Goal: Information Seeking & Learning: Learn about a topic

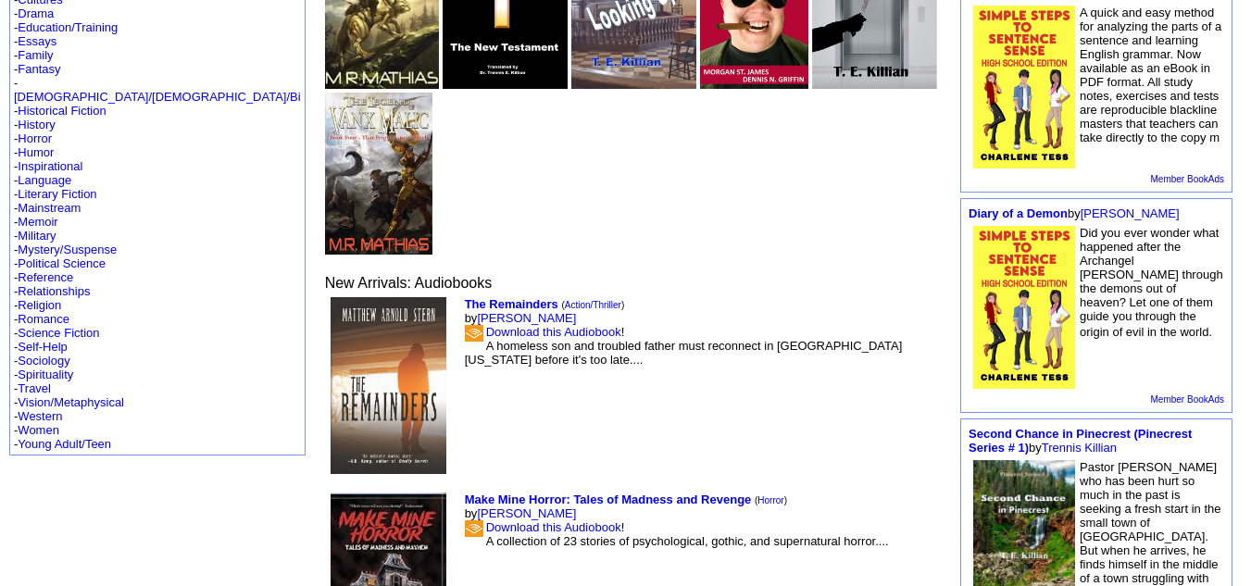
scroll to position [307, 0]
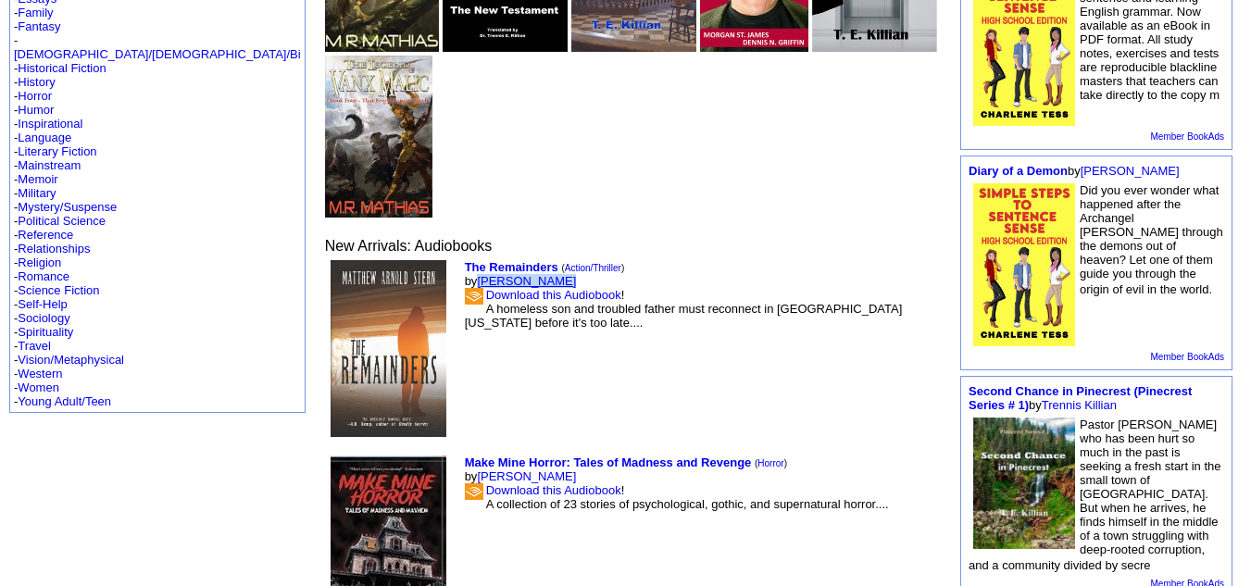
drag, startPoint x: 450, startPoint y: 101, endPoint x: 367, endPoint y: 105, distance: 83.4
click at [461, 257] on td "The Remainders ( Action/Thriller ) by Matthew Stern Download this Audiobook ! A…" at bounding box center [702, 349] width 482 height 184
copy link "Matthew Stern"
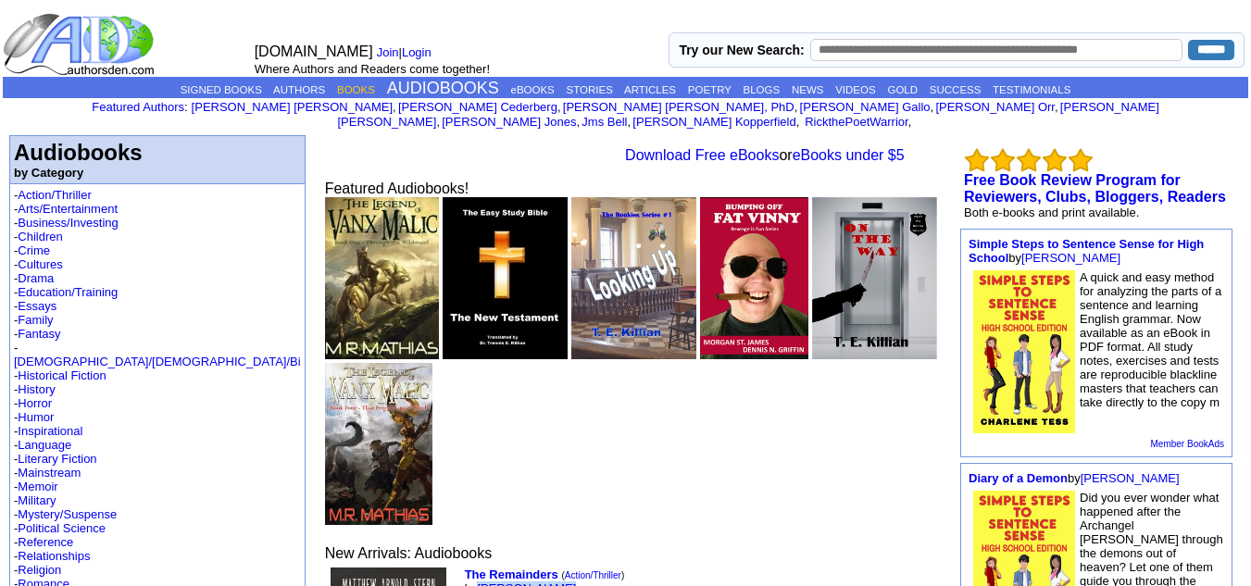
click at [337, 84] on link "BOOKS" at bounding box center [356, 89] width 38 height 11
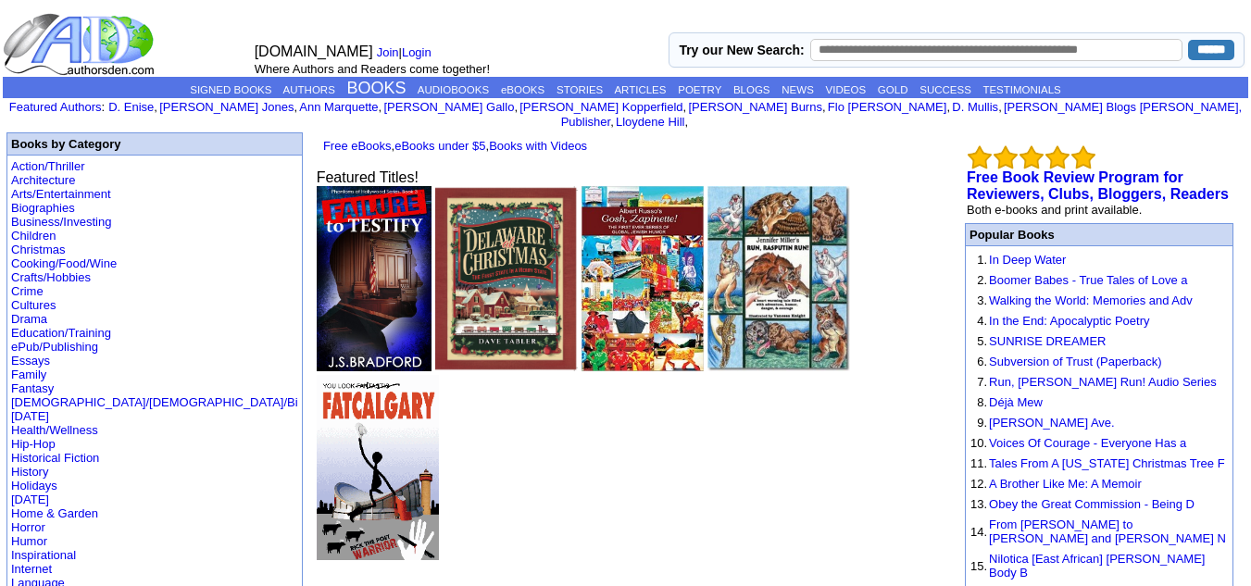
scroll to position [372, 0]
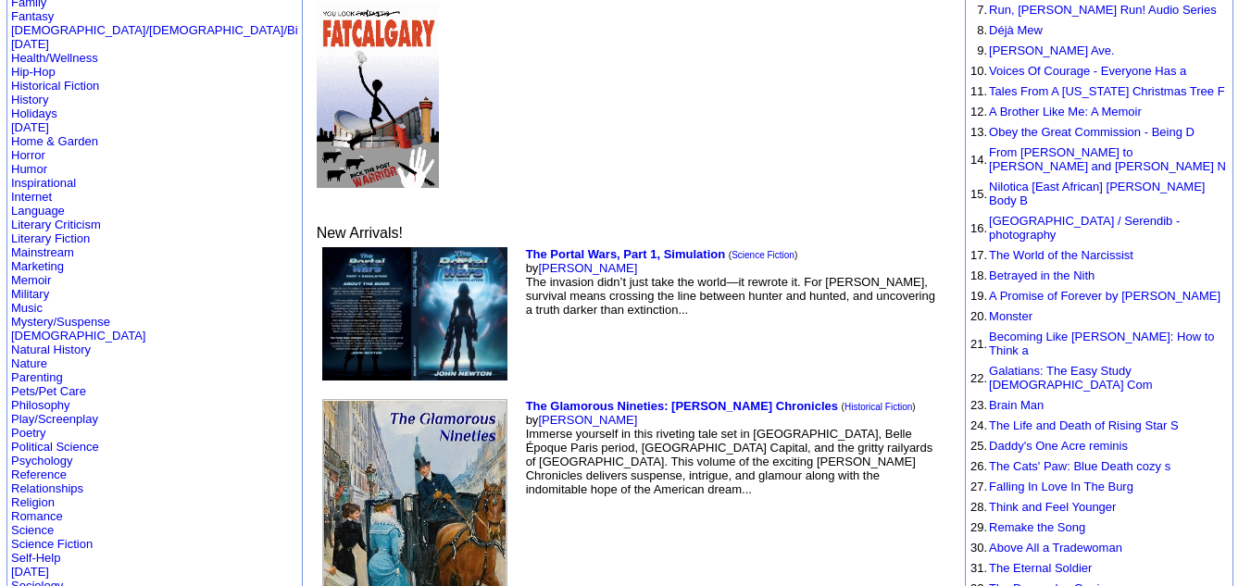
drag, startPoint x: 475, startPoint y: 299, endPoint x: 477, endPoint y: 290, distance: 9.4
click at [522, 395] on td "The Glamorous Nineties: Kopp Chronicles ( Historical Fiction ) by Gregory Kopp …" at bounding box center [733, 546] width 423 height 302
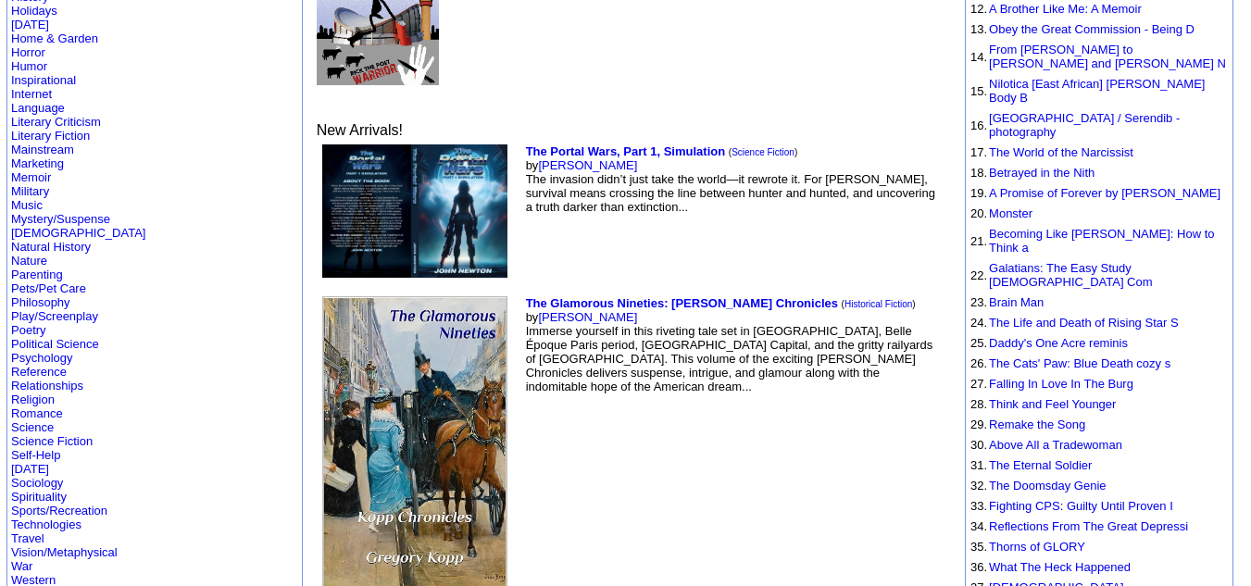
scroll to position [476, 0]
click at [41, 239] on link "Natural History" at bounding box center [51, 246] width 80 height 14
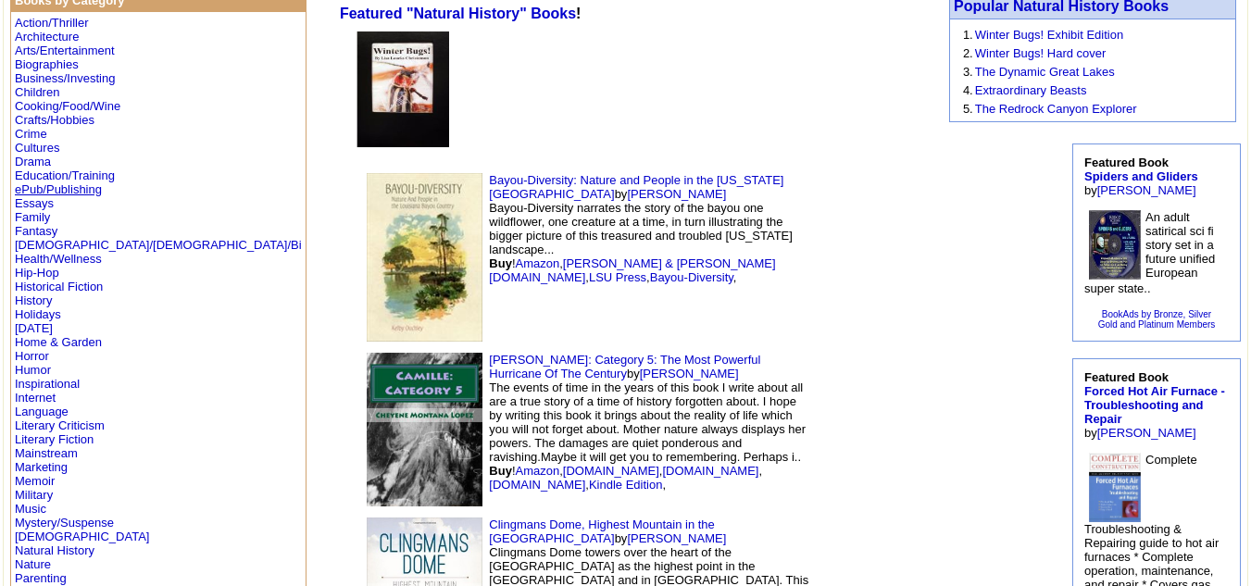
scroll to position [207, 0]
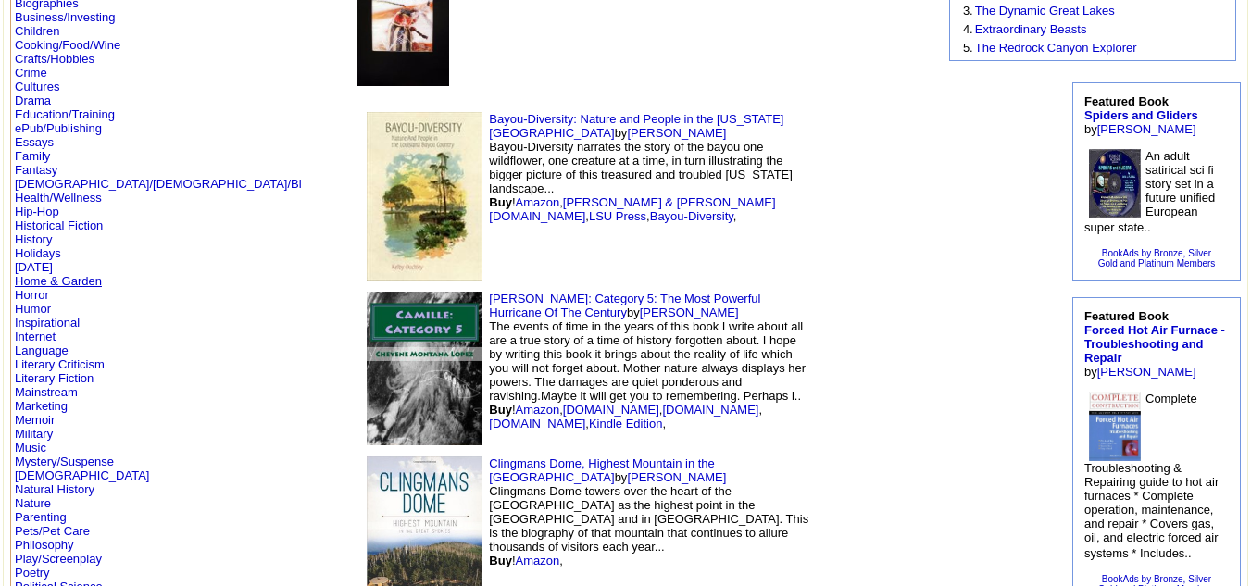
click at [38, 281] on link "Home & Garden" at bounding box center [58, 281] width 87 height 14
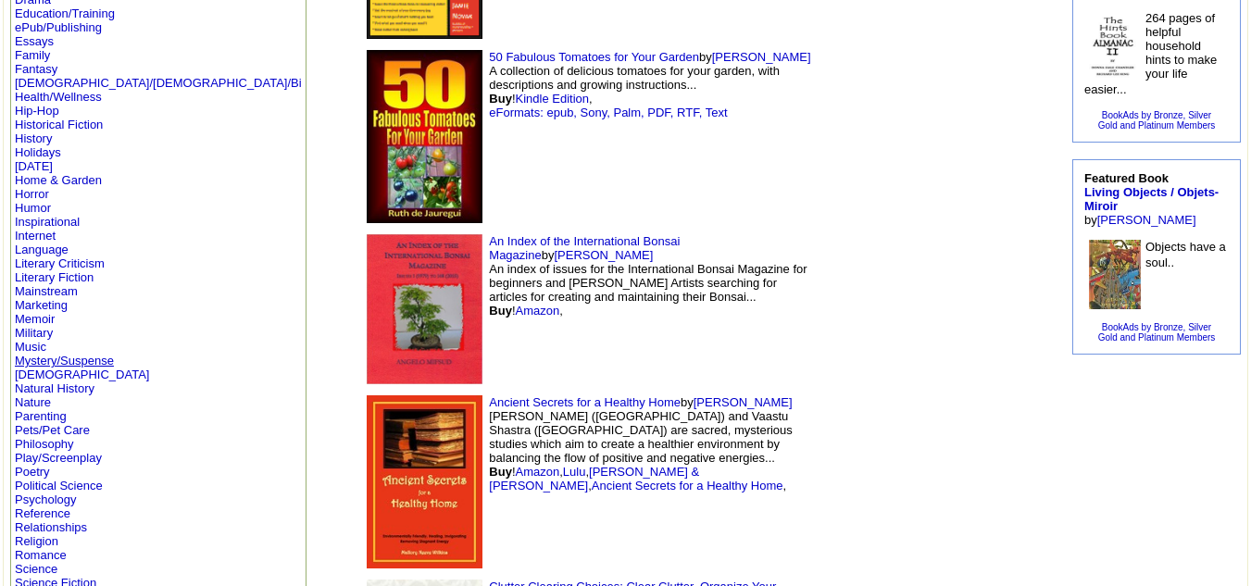
scroll to position [311, 0]
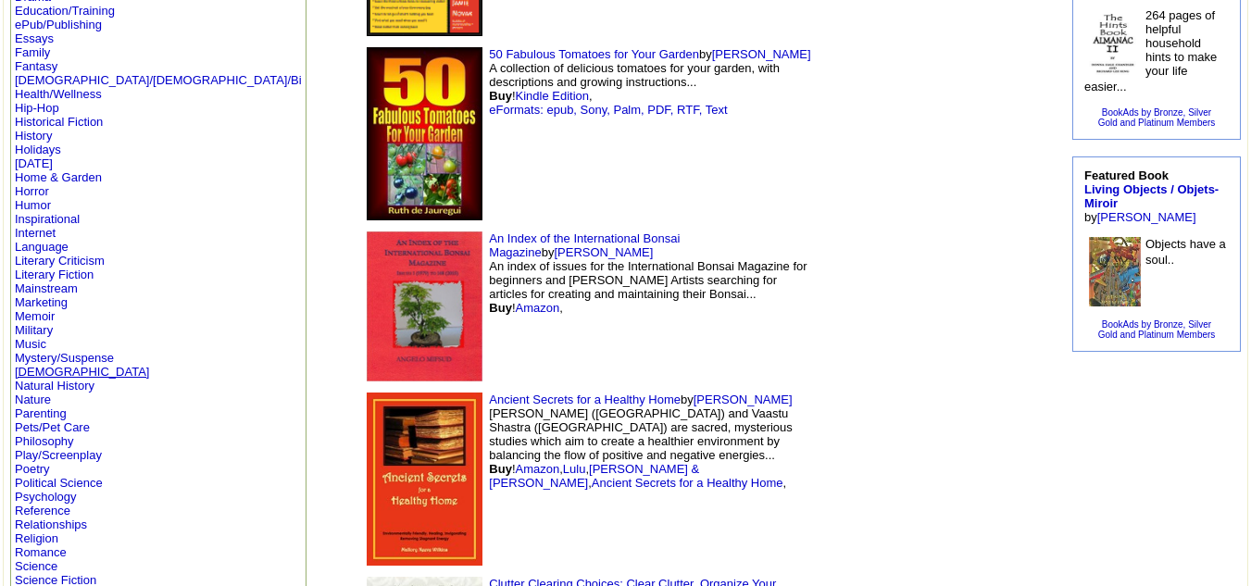
click at [52, 369] on link "[DEMOGRAPHIC_DATA]" at bounding box center [82, 372] width 134 height 14
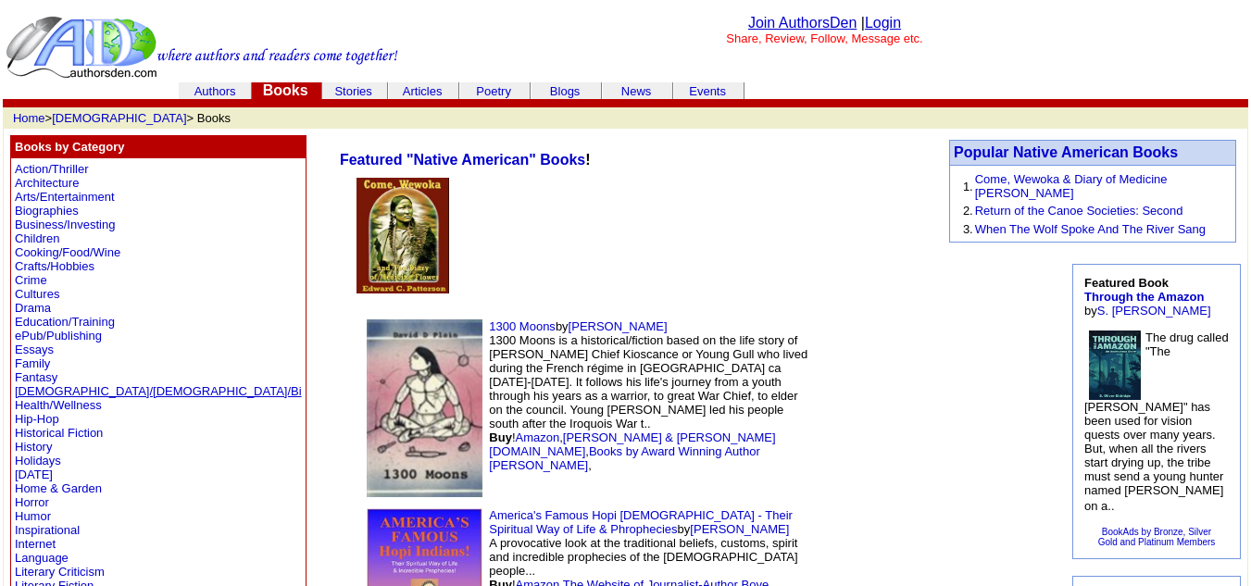
scroll to position [49, 0]
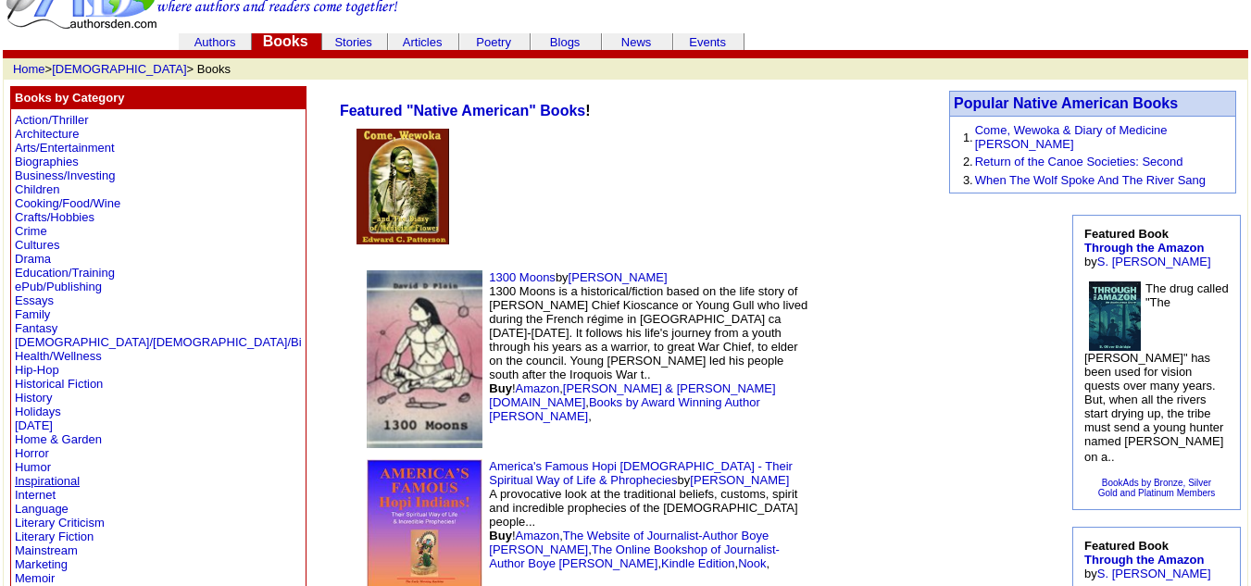
click at [44, 477] on link "Inspirational" at bounding box center [47, 481] width 65 height 14
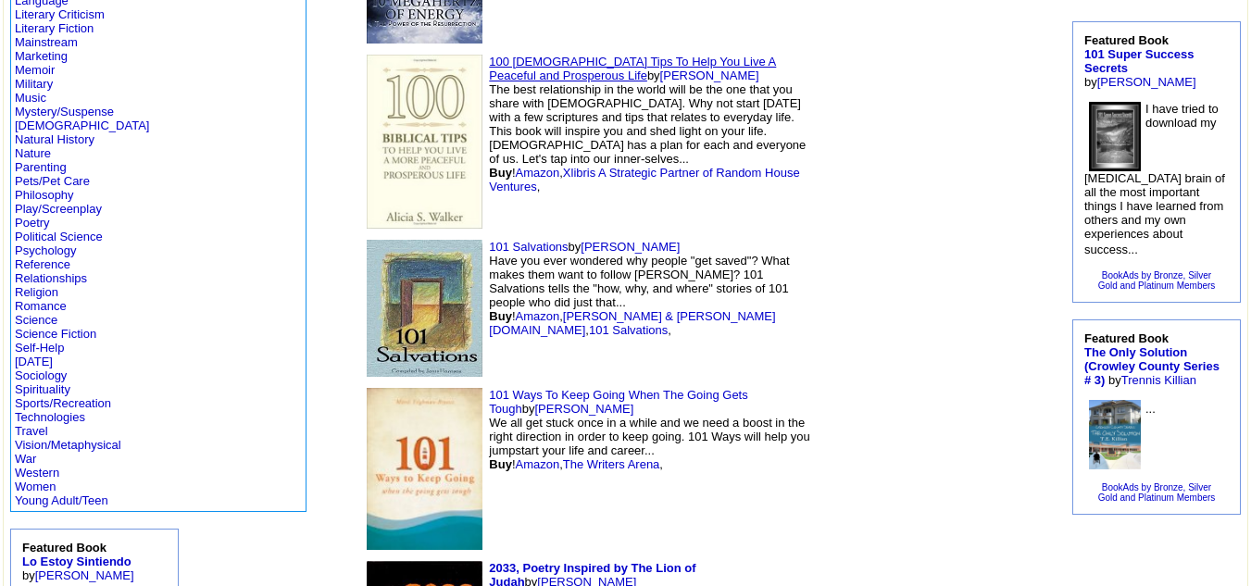
scroll to position [558, 0]
click at [54, 280] on link "Relationships" at bounding box center [51, 278] width 72 height 14
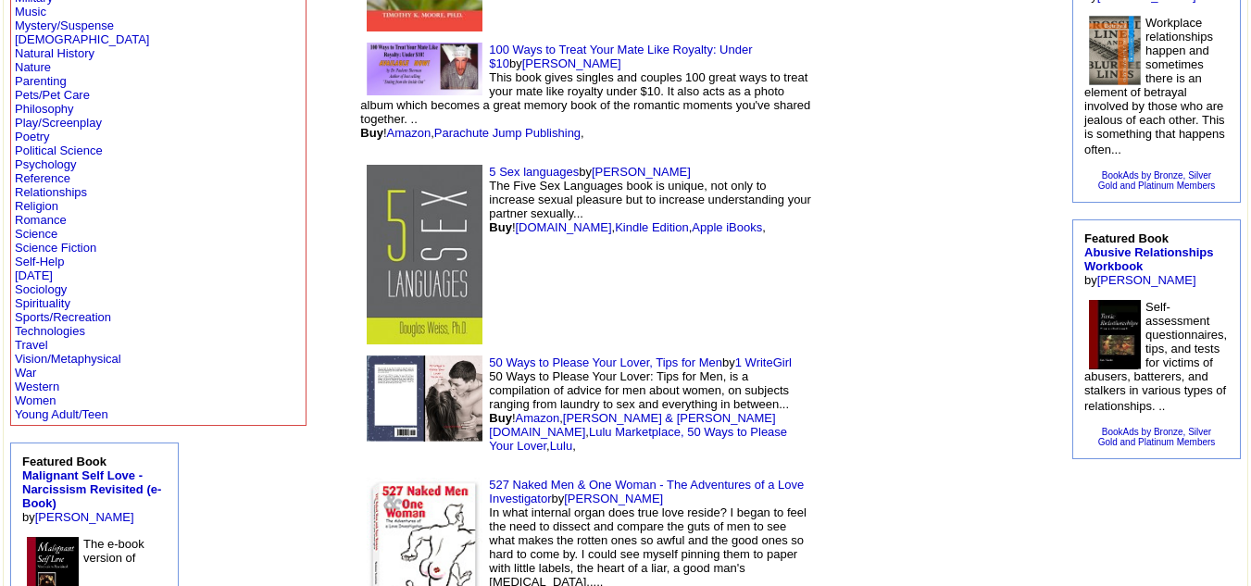
scroll to position [524, 0]
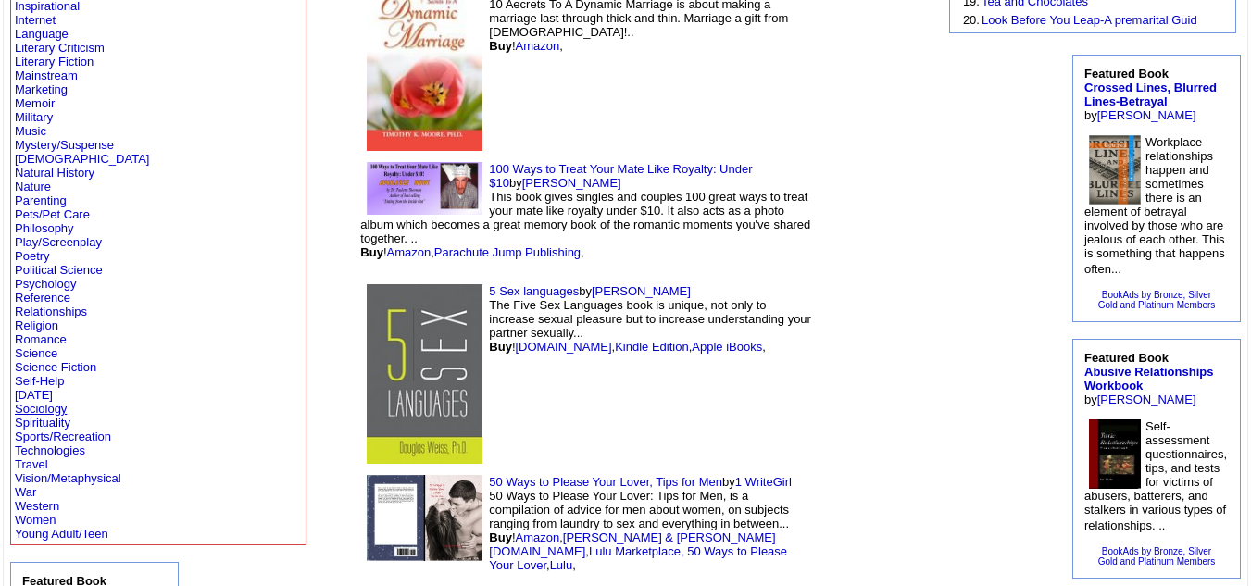
click at [45, 406] on link "Sociology" at bounding box center [41, 409] width 52 height 14
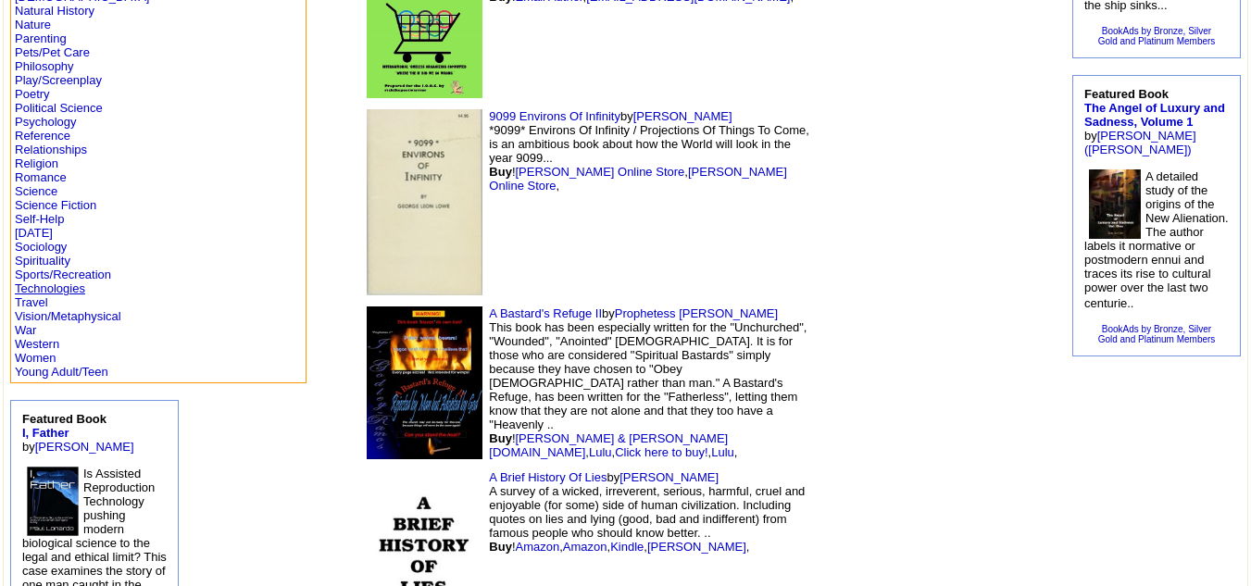
scroll to position [687, 0]
click at [61, 310] on link "Vision/Metaphysical" at bounding box center [68, 315] width 107 height 14
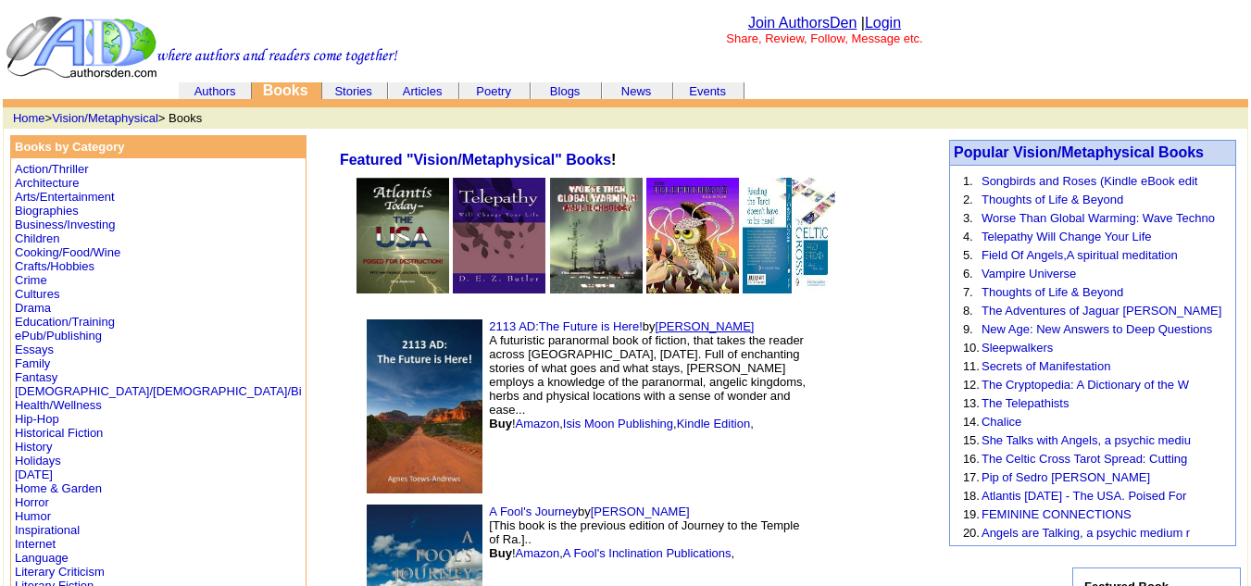
click at [656, 320] on link "Agnes Toews-Andrews" at bounding box center [705, 327] width 99 height 14
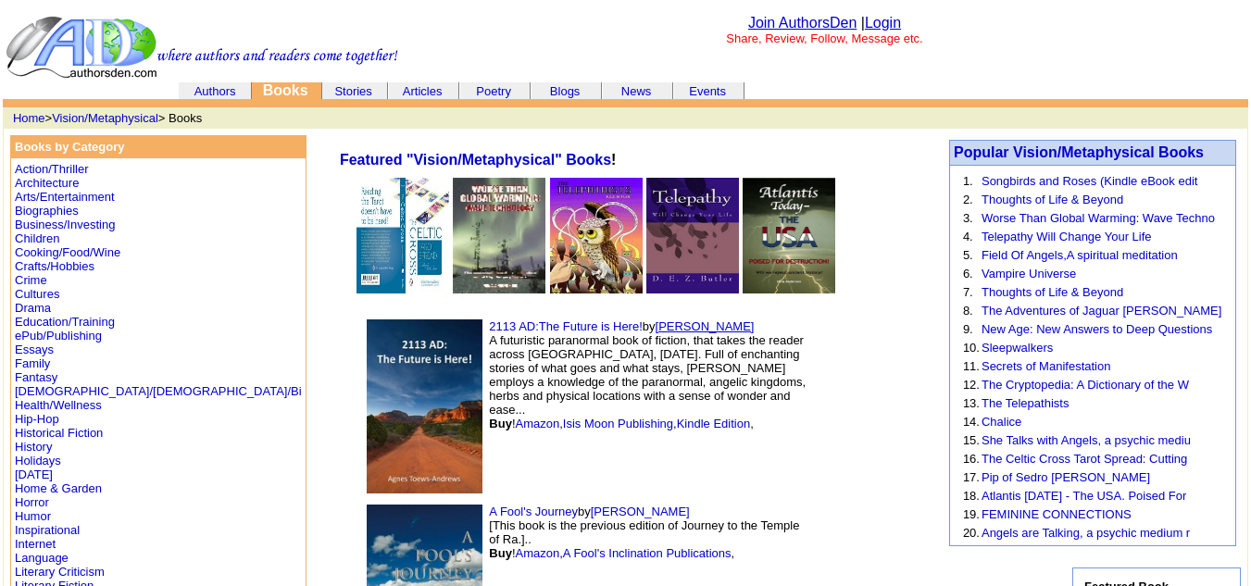
drag, startPoint x: 667, startPoint y: 327, endPoint x: 535, endPoint y: 326, distance: 131.5
click at [535, 326] on td "2113 AD:The Future is Here! by Agnes Toews-Andrews A futuristic paranormal book…" at bounding box center [586, 406] width 463 height 185
copy link "[PERSON_NAME]"
drag, startPoint x: 359, startPoint y: 325, endPoint x: 513, endPoint y: 332, distance: 153.9
click at [513, 332] on td "2113 AD:The Future is Here! by Agnes Toews-Andrews A futuristic paranormal book…" at bounding box center [586, 406] width 463 height 185
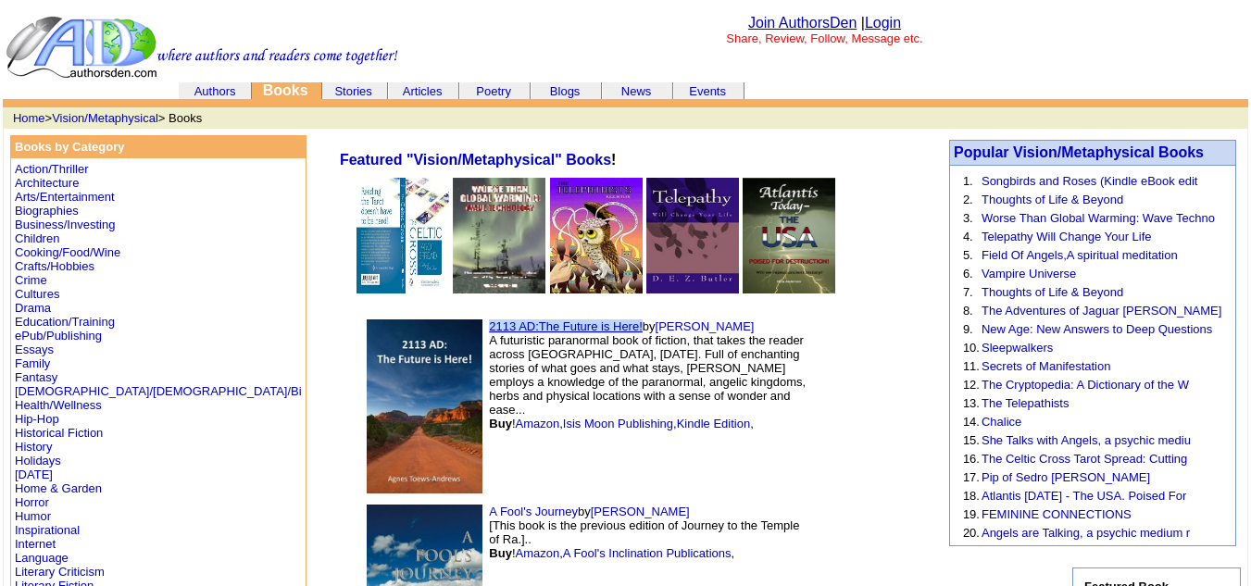
copy link "2113 AD:The Future is Here!"
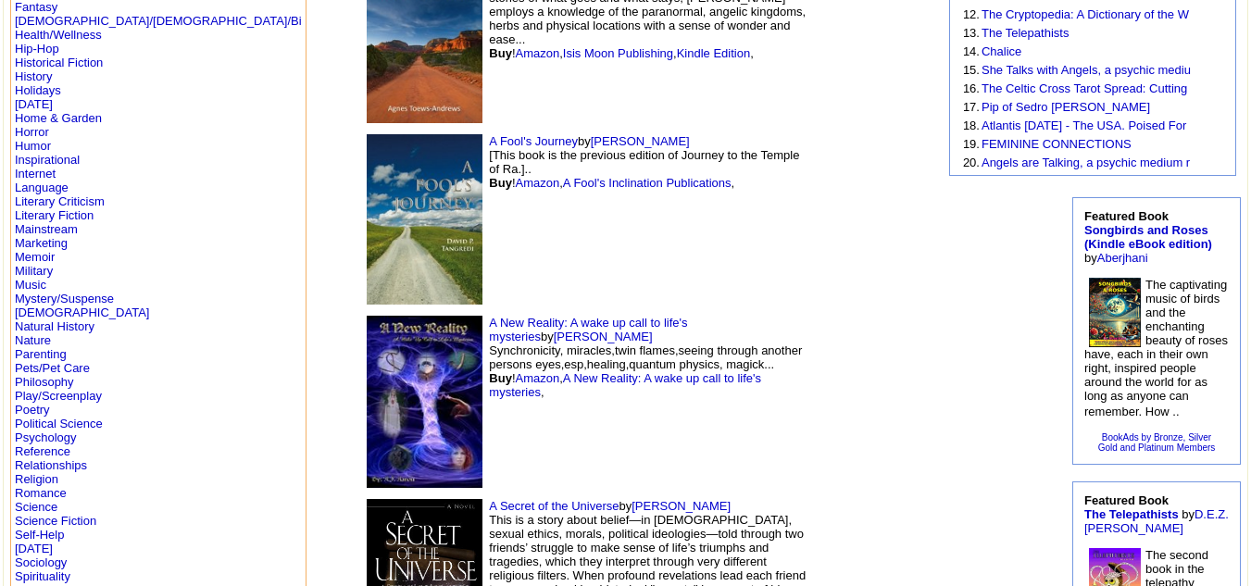
scroll to position [377, 0]
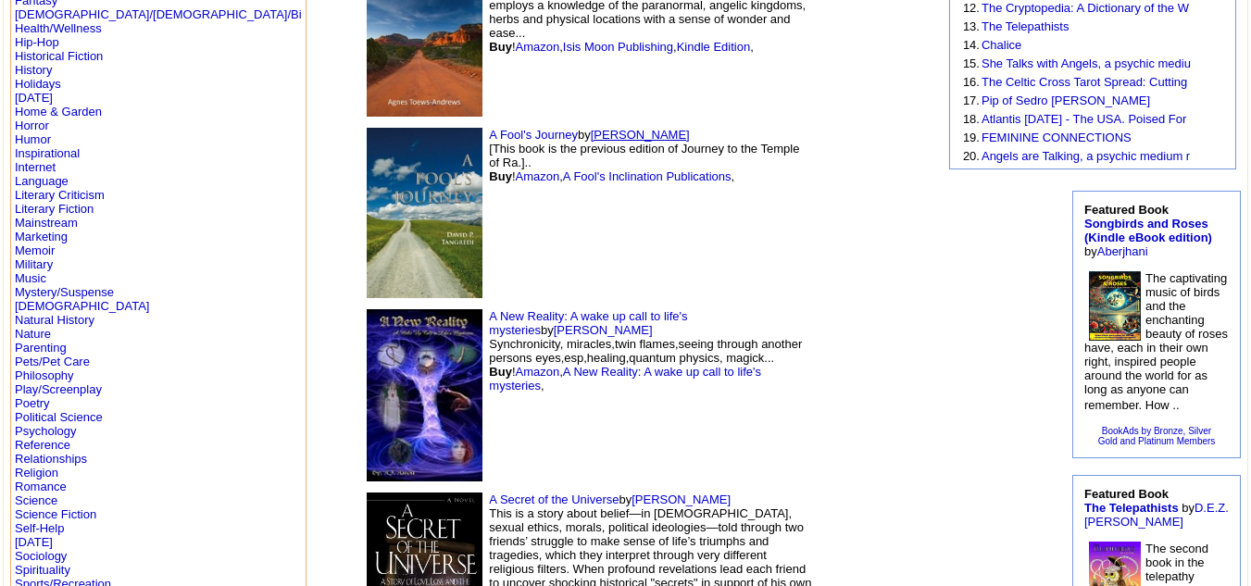
drag, startPoint x: 571, startPoint y: 133, endPoint x: 472, endPoint y: 137, distance: 99.2
click at [472, 137] on td "A Fool's Journey by David Tangredi [This book is the previous edition of Journe…" at bounding box center [586, 213] width 463 height 182
copy link "David Tangredi"
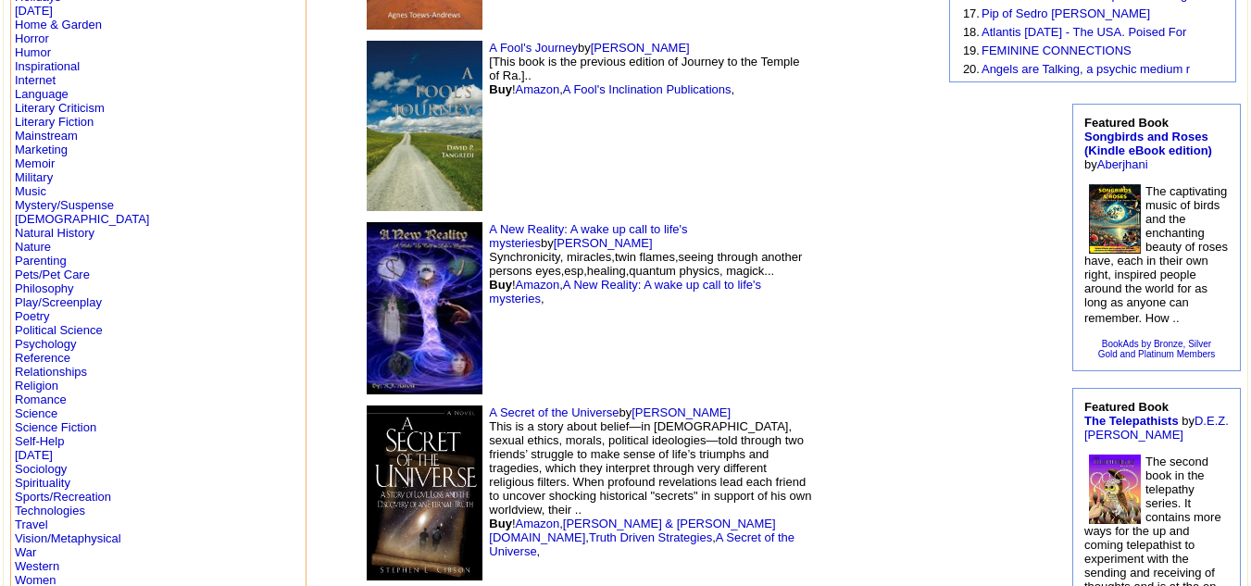
scroll to position [471, 0]
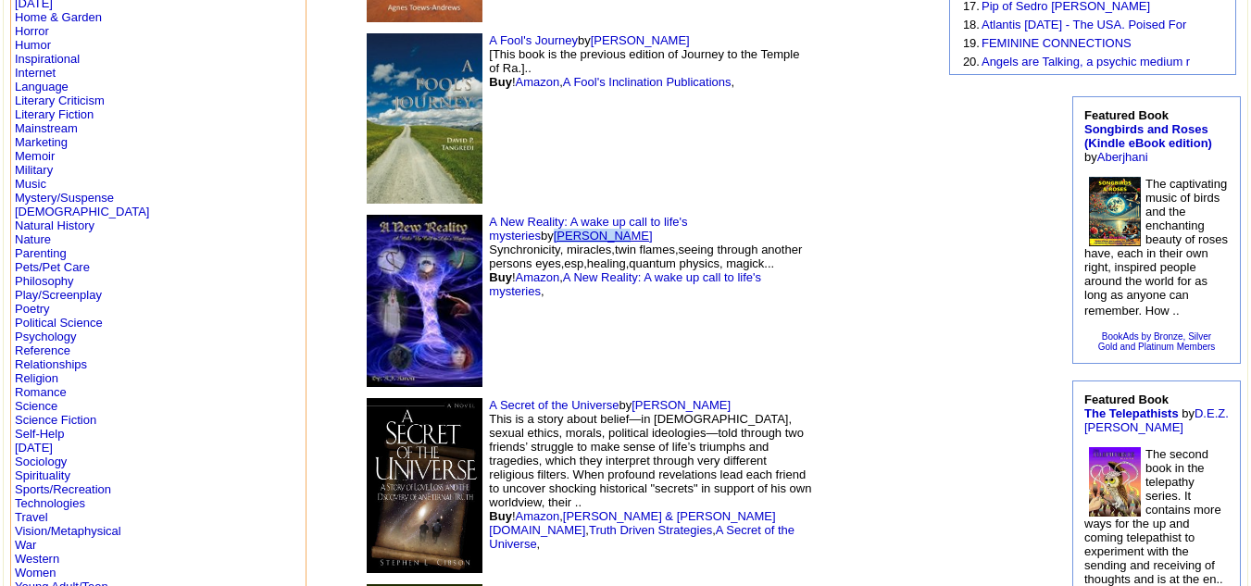
drag, startPoint x: 701, startPoint y: 217, endPoint x: 634, endPoint y: 227, distance: 67.5
click at [634, 227] on td "A New Reality: A wake up call to life's mysteries by A.J. Aaron Synchronicity, …" at bounding box center [586, 301] width 463 height 184
copy link "A.J. Aaron"
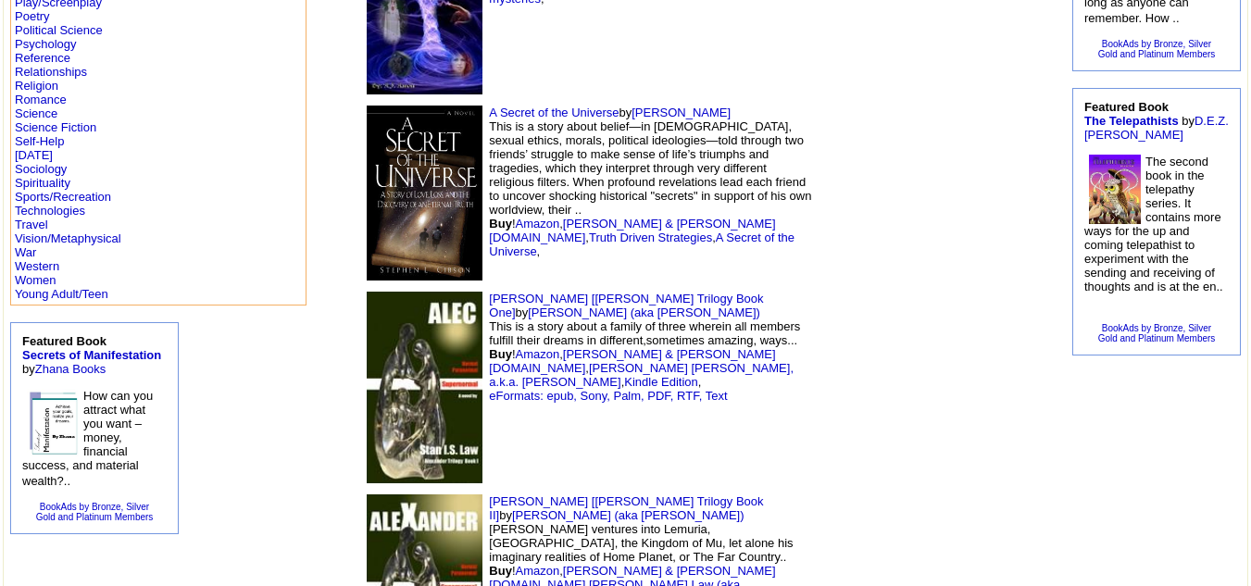
scroll to position [769, 0]
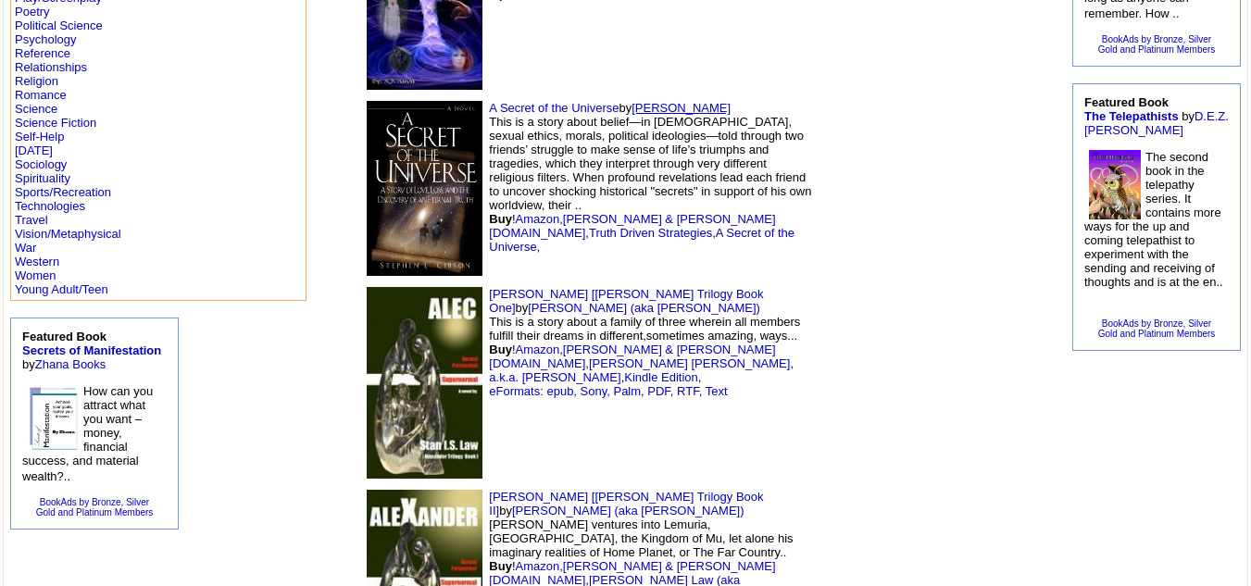
drag, startPoint x: 609, startPoint y: 106, endPoint x: 515, endPoint y: 112, distance: 94.7
click at [515, 112] on td "A Secret of the Universe by Stephen Gibson This is a story about belief—in God,…" at bounding box center [586, 188] width 463 height 186
copy link "Stephen Gibson"
drag, startPoint x: 359, startPoint y: 105, endPoint x: 492, endPoint y: 112, distance: 132.7
click at [492, 112] on td "A Secret of the Universe by Stephen Gibson This is a story about belief—in God,…" at bounding box center [586, 188] width 463 height 186
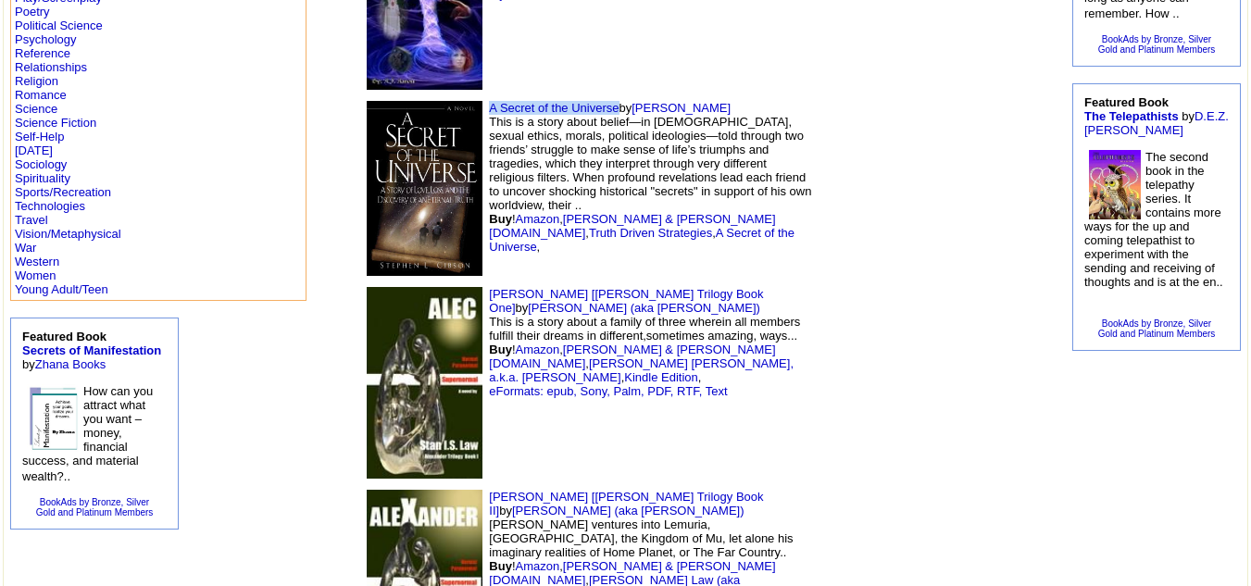
copy link "A Secret of the Universe"
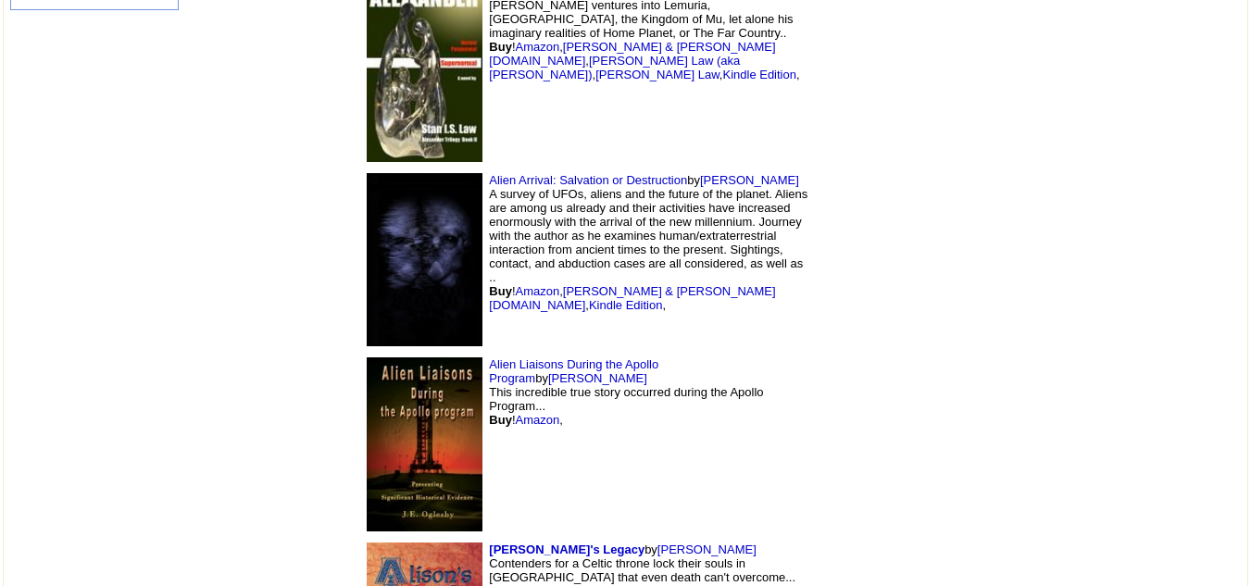
scroll to position [1289, 0]
drag, startPoint x: 695, startPoint y: 168, endPoint x: 580, endPoint y: 174, distance: 115.0
click at [580, 174] on td "Alien Arrival: Salvation or Destruction by Michael FitzGerald A survey of UFOs,…" at bounding box center [586, 258] width 463 height 183
copy link "Michael FitzGerald"
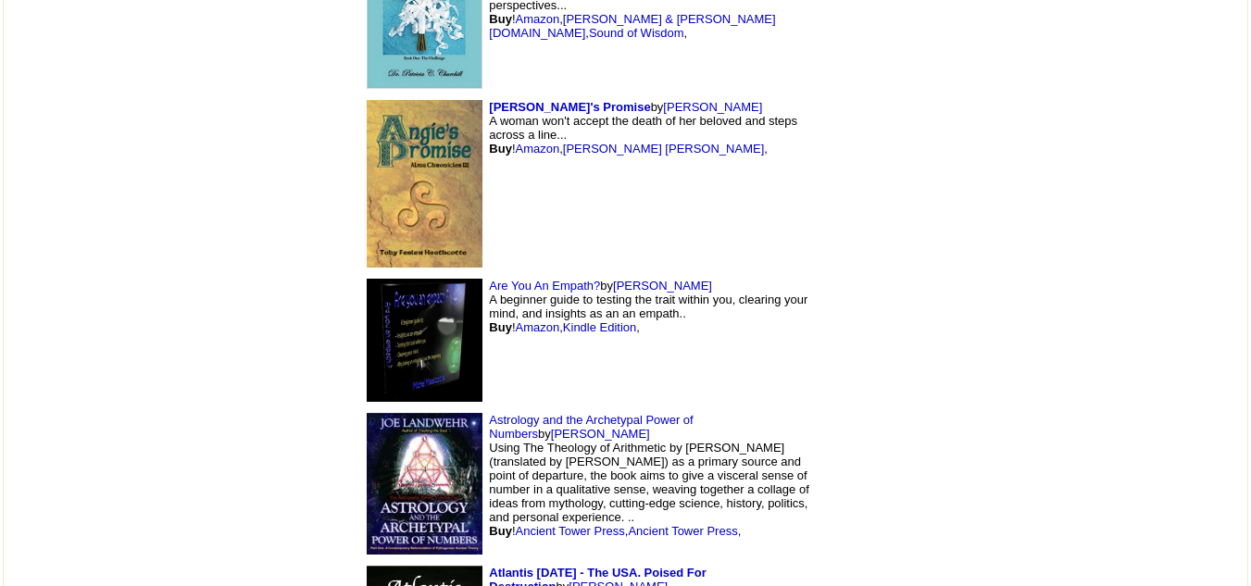
scroll to position [2357, 0]
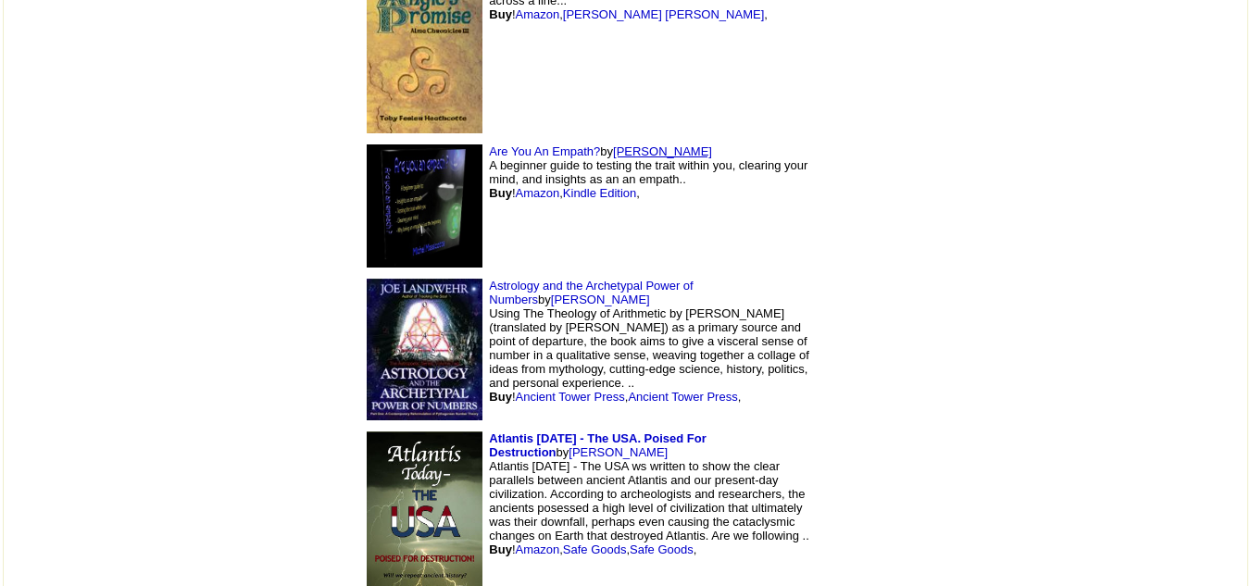
drag, startPoint x: 603, startPoint y: 150, endPoint x: 494, endPoint y: 150, distance: 109.3
click at [494, 150] on td "Are You An Empath? by Michel Massicotte A beginner guide to testing the trait w…" at bounding box center [586, 206] width 463 height 134
copy link "Michel Massicotte"
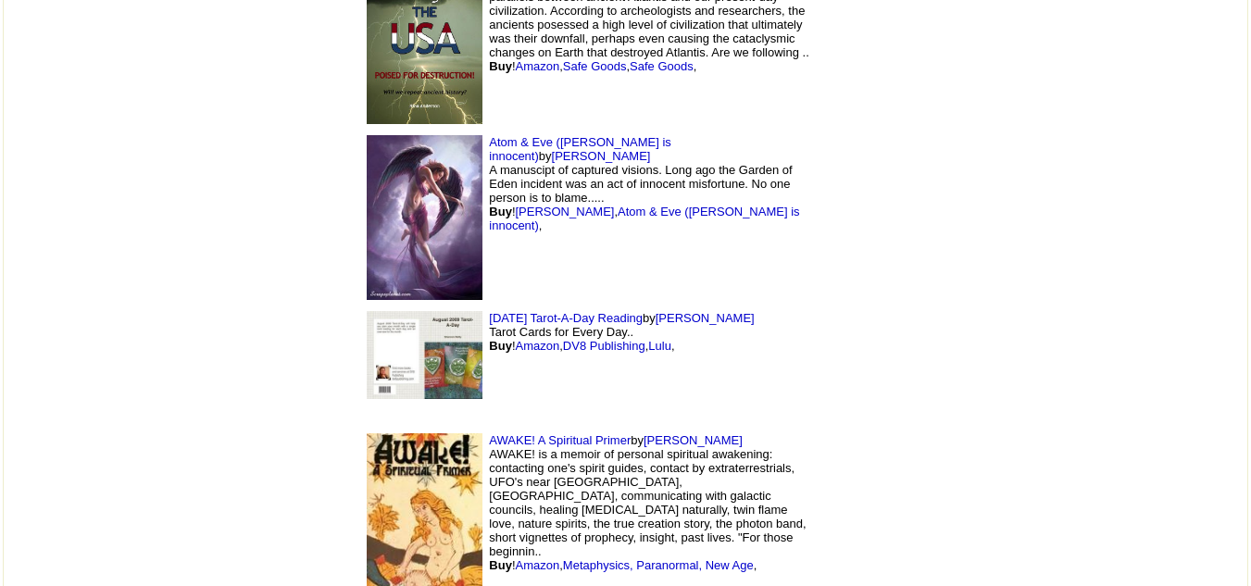
scroll to position [2851, 0]
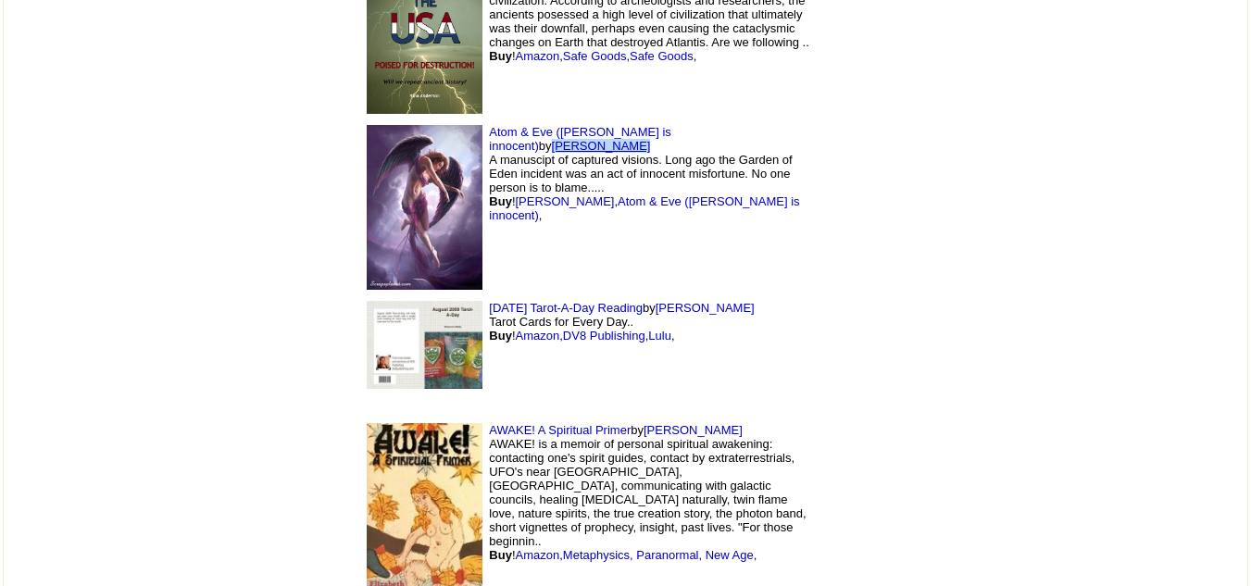
drag, startPoint x: 621, startPoint y: 123, endPoint x: 540, endPoint y: 129, distance: 81.7
click at [540, 129] on td "Atom & Eve (Eve is innocent) by Ernest Paquin A manuscipt of captured visions. …" at bounding box center [586, 207] width 463 height 176
copy link "Ernest Paquin"
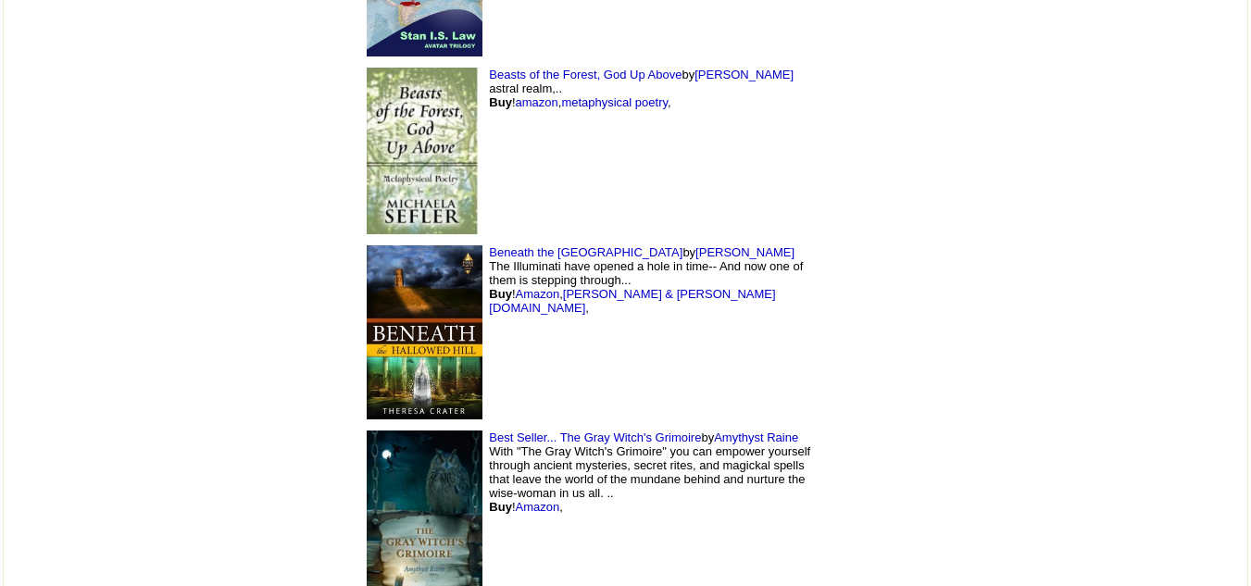
scroll to position [3587, 0]
drag, startPoint x: 605, startPoint y: 254, endPoint x: 521, endPoint y: 252, distance: 84.3
click at [521, 252] on td "Beneath the Hallowed Hill by Theresa Crater The Illuminati have opened a hole i…" at bounding box center [586, 333] width 463 height 185
copy link "Theresa Crater"
drag, startPoint x: 359, startPoint y: 250, endPoint x: 503, endPoint y: 258, distance: 143.8
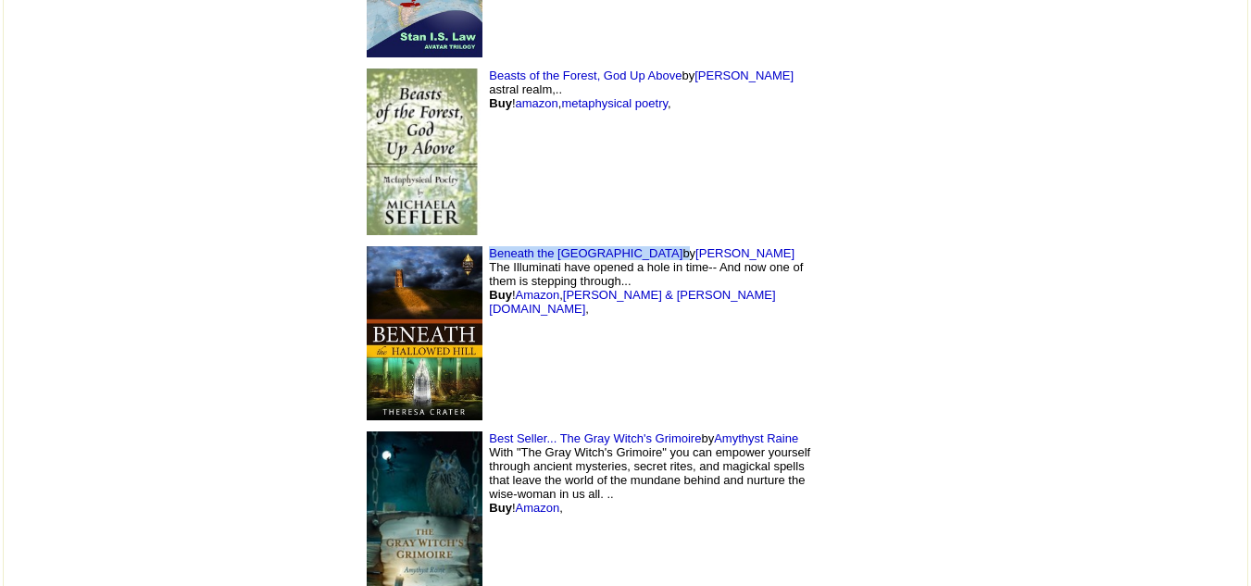
click at [503, 258] on td "Beneath the Hallowed Hill by Theresa Crater The Illuminati have opened a hole i…" at bounding box center [586, 333] width 463 height 185
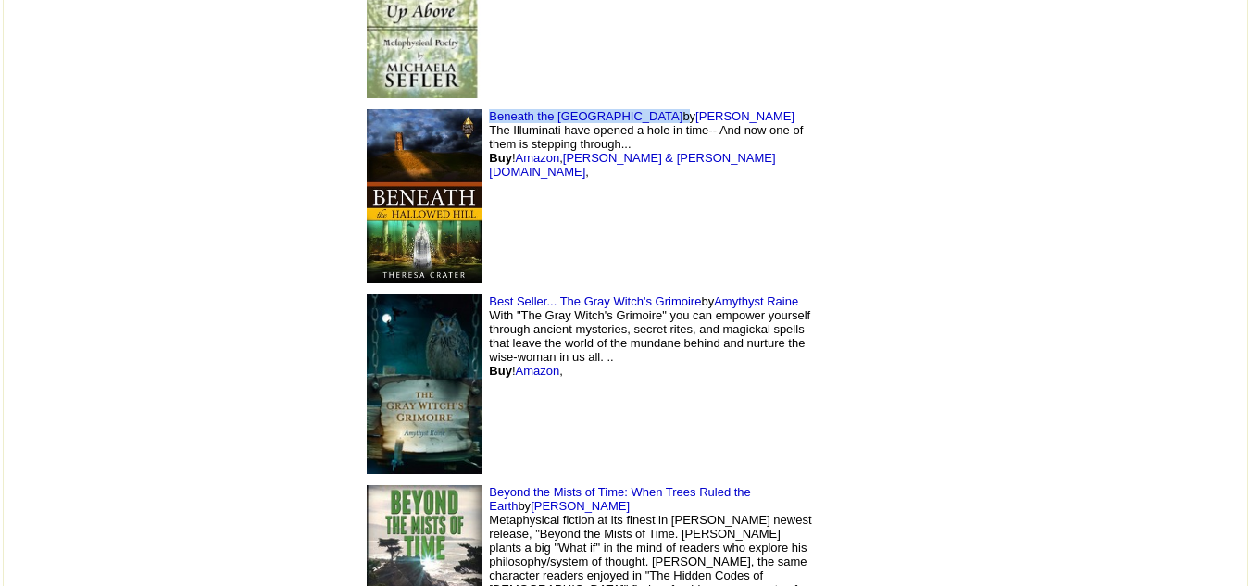
scroll to position [3809, 0]
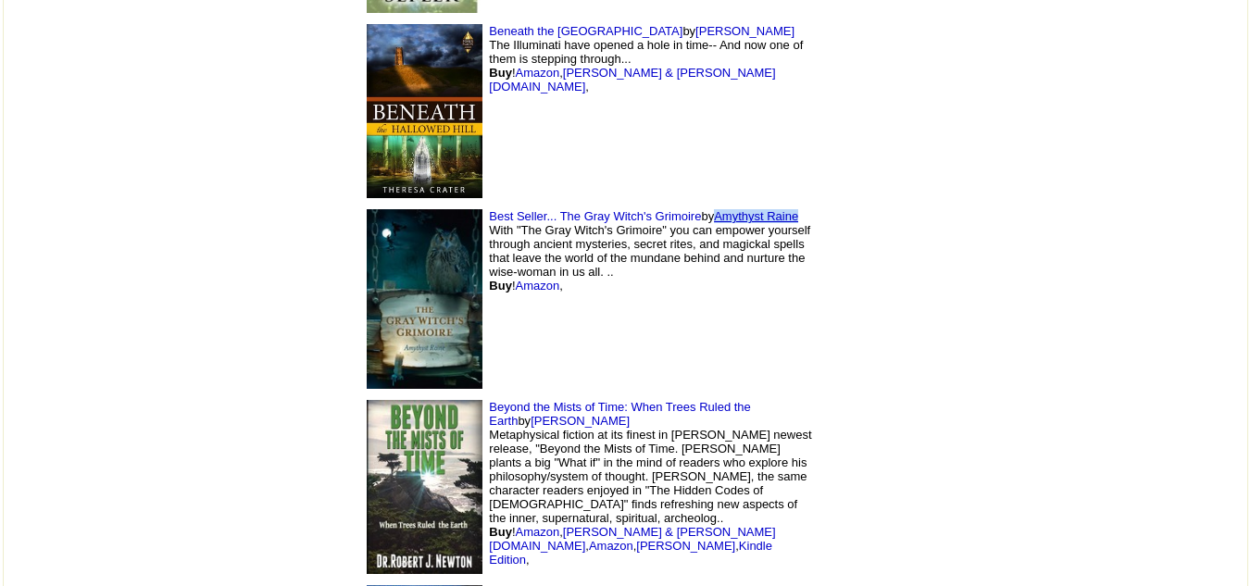
drag, startPoint x: 688, startPoint y: 212, endPoint x: 596, endPoint y: 218, distance: 91.9
click at [596, 218] on td "Best Seller... The Gray Witch's Grimoire by Amythyst Raine With "The Gray Witch…" at bounding box center [586, 299] width 463 height 191
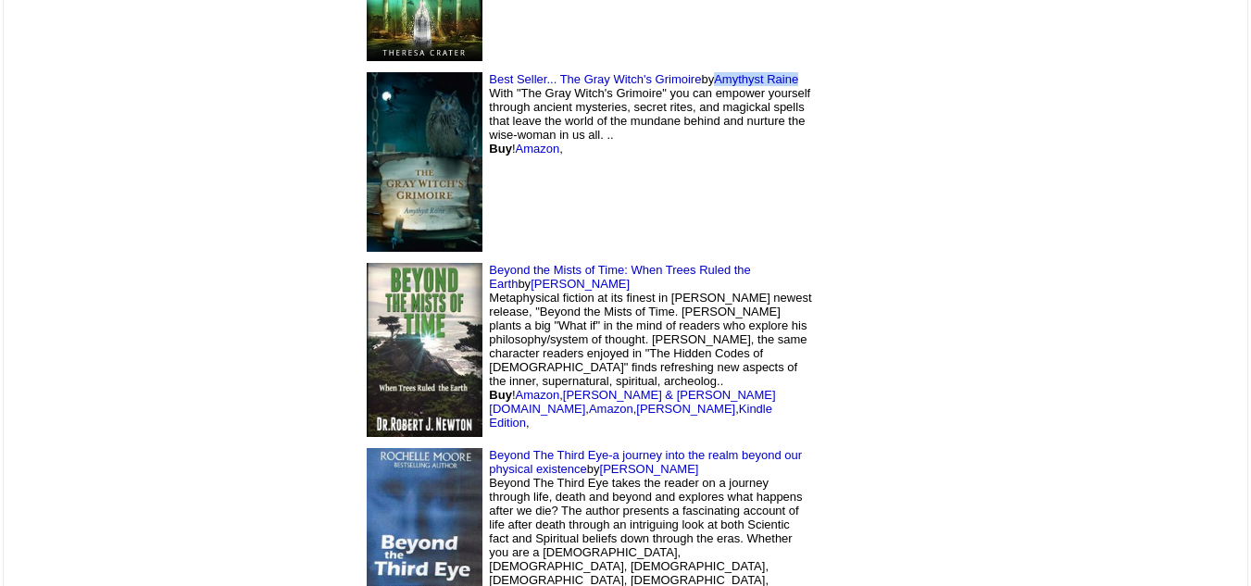
scroll to position [3947, 0]
drag, startPoint x: 788, startPoint y: 265, endPoint x: 677, endPoint y: 271, distance: 111.3
click at [677, 271] on td "Beyond the Mists of Time: When Trees Ruled the Earth by Dr. Robert Newton Metap…" at bounding box center [586, 349] width 463 height 185
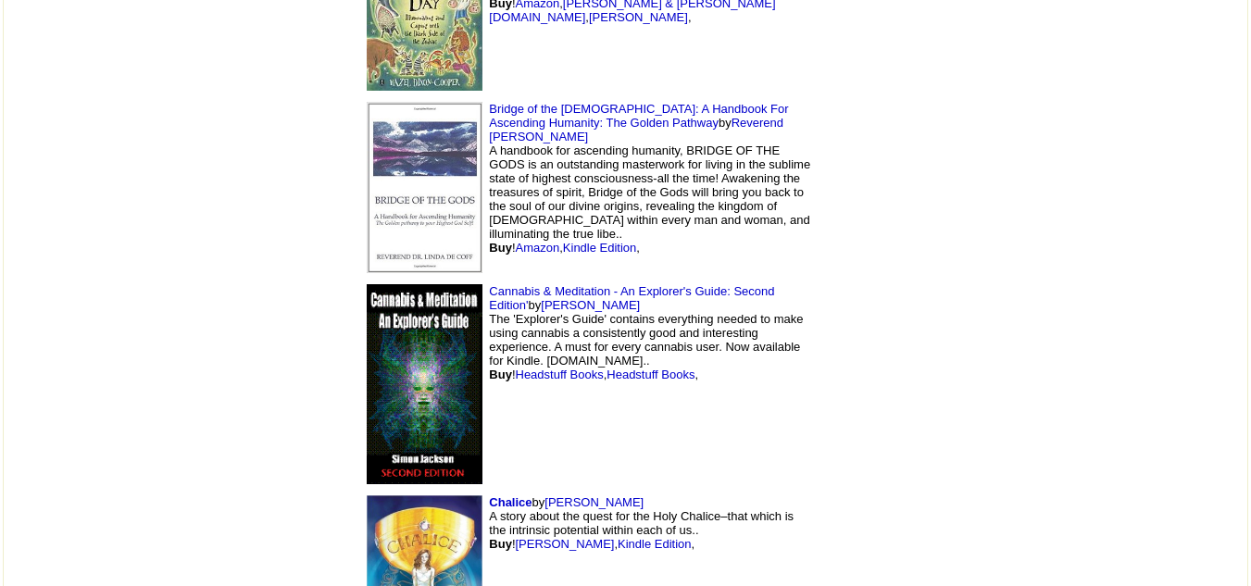
scroll to position [5227, 0]
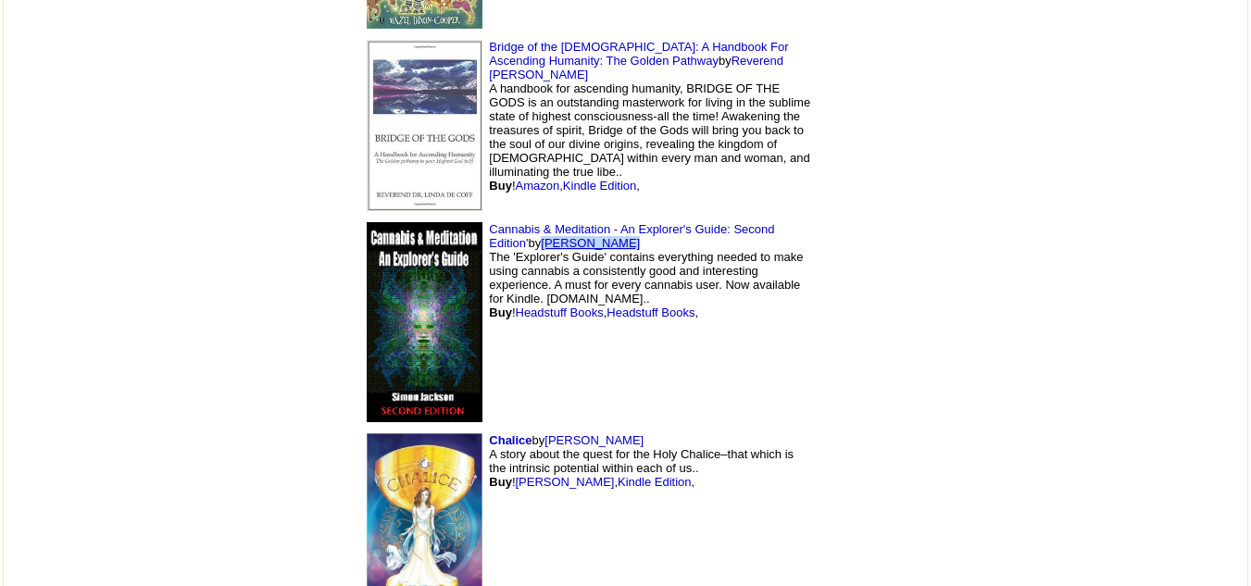
drag, startPoint x: 801, startPoint y: 213, endPoint x: 712, endPoint y: 215, distance: 88.9
click at [712, 217] on td "Cannabis & Meditation - An Explorer's Guide: Second Edition' by Simon Jackson T…" at bounding box center [586, 322] width 463 height 211
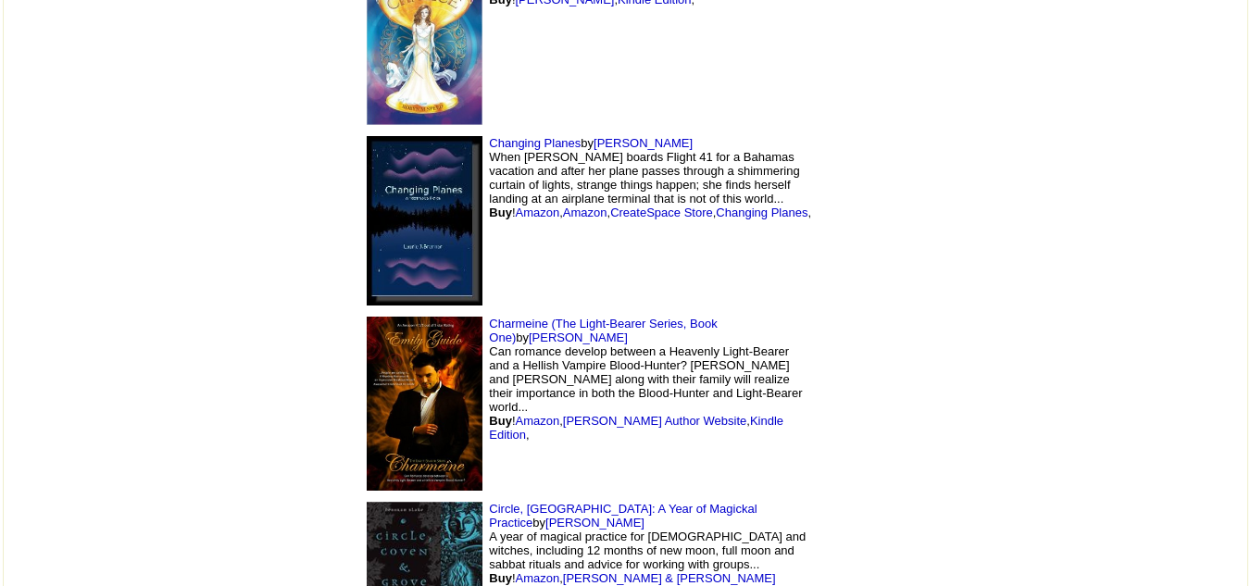
scroll to position [5714, 0]
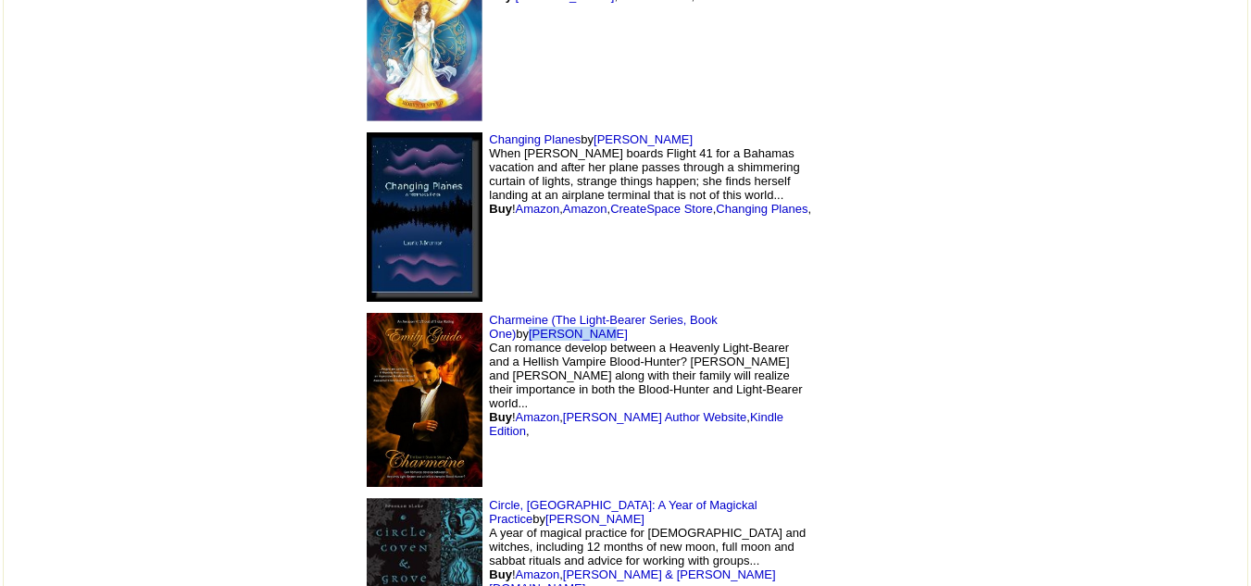
drag, startPoint x: 708, startPoint y: 304, endPoint x: 638, endPoint y: 309, distance: 69.7
click at [638, 309] on td "Charmeine (The Light-Bearer Series, Book One) by Emily Guido Can romance develo…" at bounding box center [586, 399] width 463 height 185
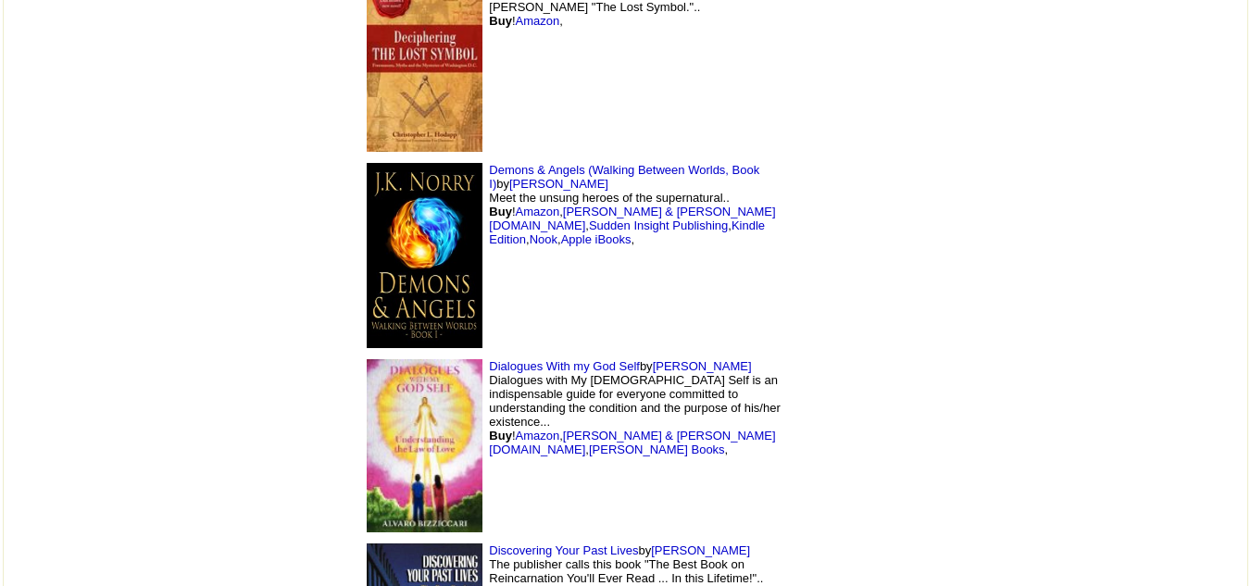
scroll to position [7287, 0]
drag, startPoint x: 724, startPoint y: 151, endPoint x: 662, endPoint y: 156, distance: 62.2
click at [662, 157] on td "Demons & Angels (Walking Between Worlds, Book I) by Jay Norry Meet the unsung h…" at bounding box center [586, 255] width 463 height 196
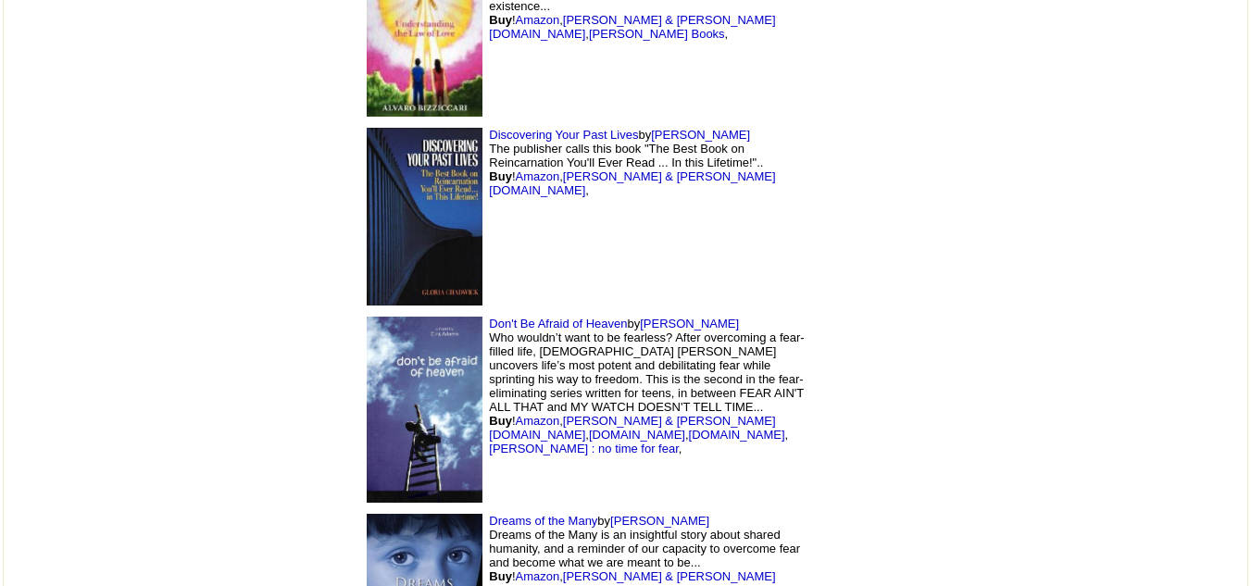
scroll to position [7715, 0]
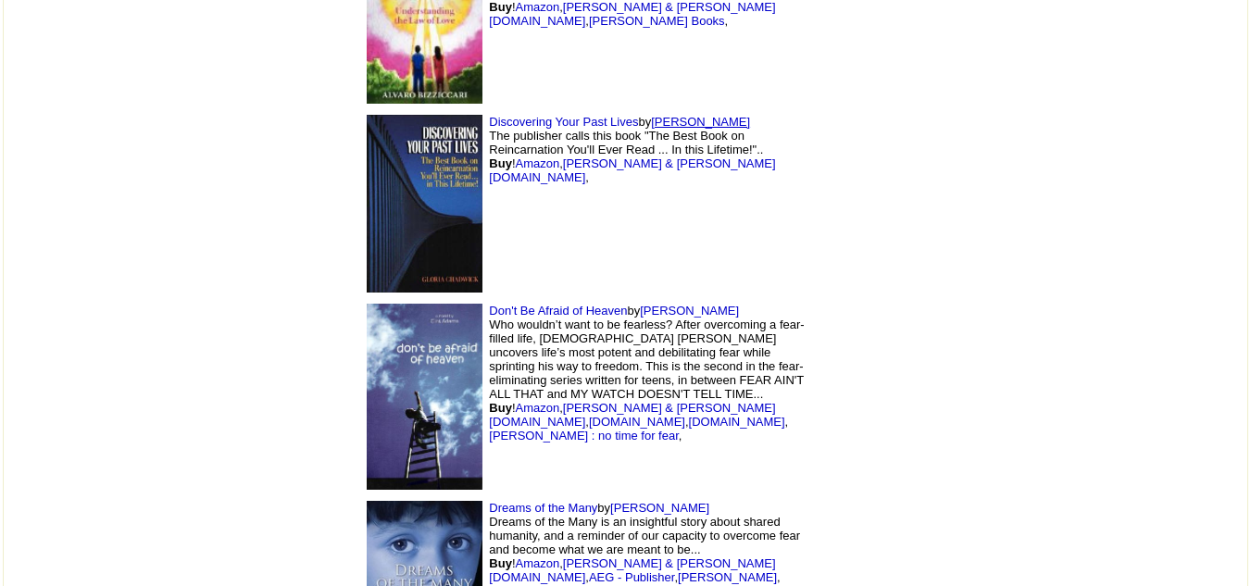
drag, startPoint x: 626, startPoint y: 105, endPoint x: 533, endPoint y: 110, distance: 92.8
click at [533, 110] on td "Discovering Your Past Lives by Gloria Chadwick The publisher calls this book "T…" at bounding box center [586, 203] width 463 height 189
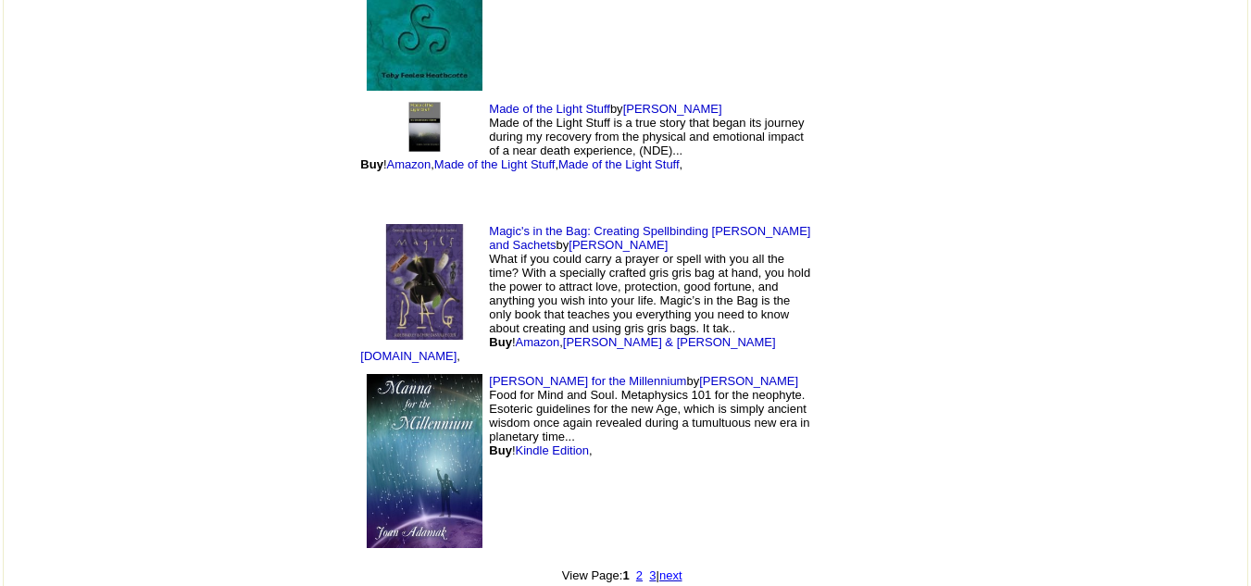
scroll to position [16921, 0]
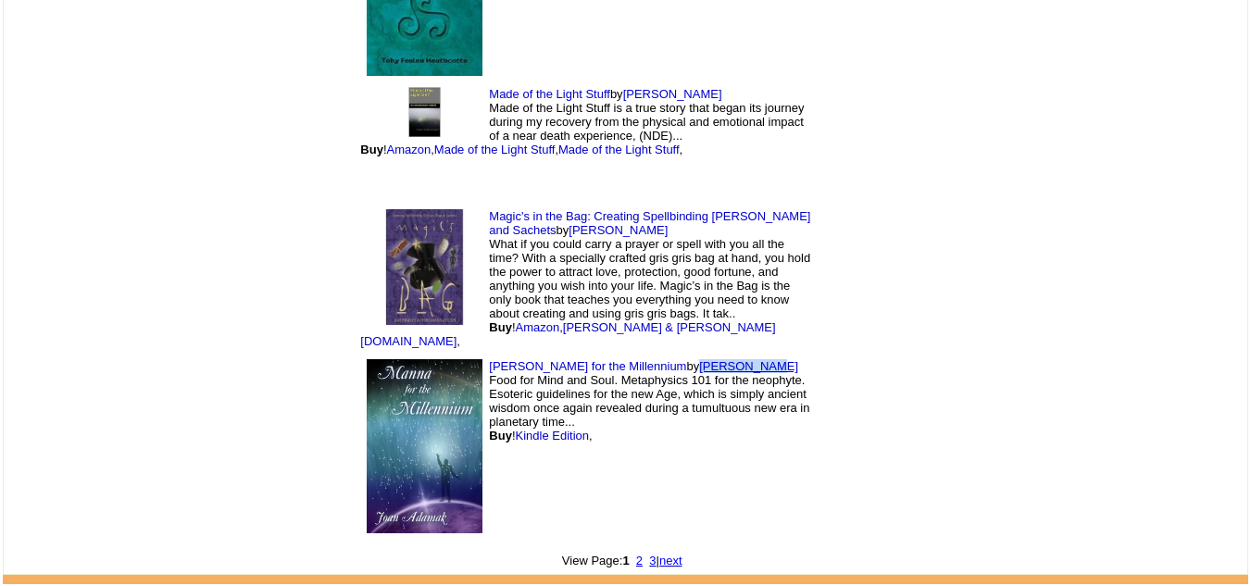
drag, startPoint x: 600, startPoint y: 292, endPoint x: 518, endPoint y: 301, distance: 82.9
click at [518, 354] on td "Manna for the Millennium by Joan Adamak Food for Mind and Soul. Metaphysics 101…" at bounding box center [586, 446] width 463 height 185
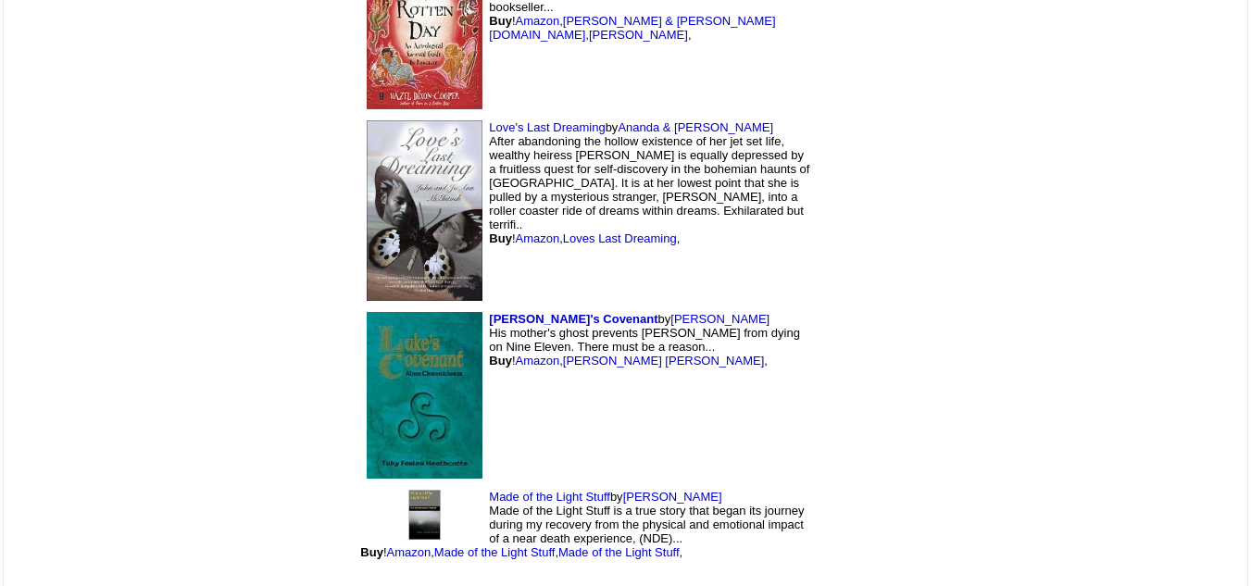
scroll to position [16516, 0]
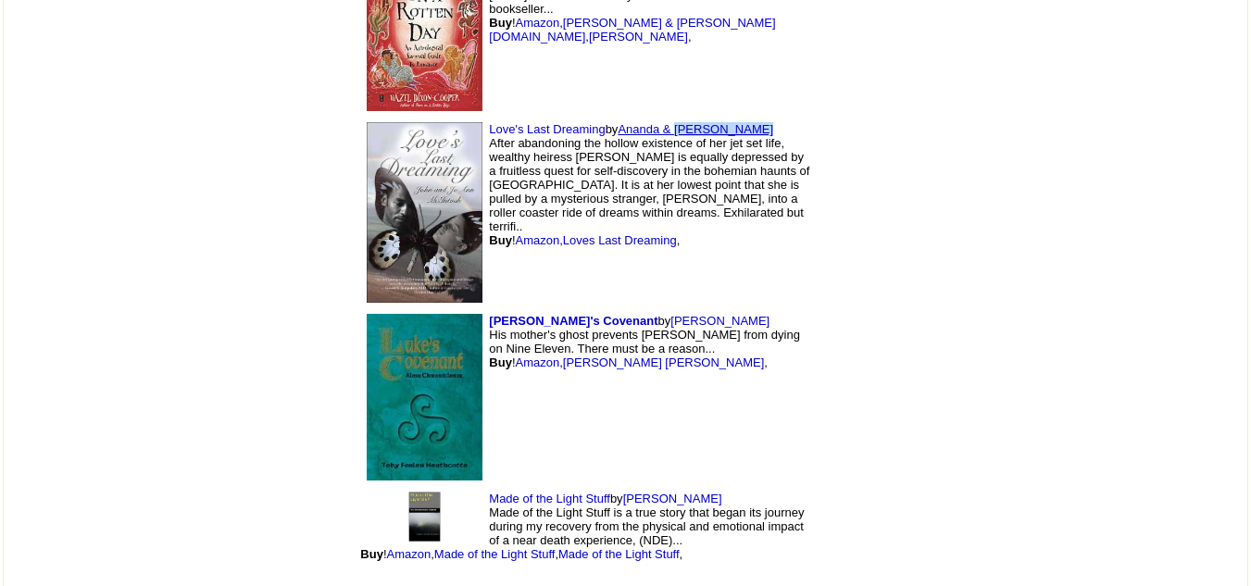
drag, startPoint x: 645, startPoint y: 74, endPoint x: 553, endPoint y: 79, distance: 91.8
click at [553, 117] on td "Love's Last Dreaming by Ananda & John McIntosh After abandoning the hollow exis…" at bounding box center [586, 213] width 463 height 192
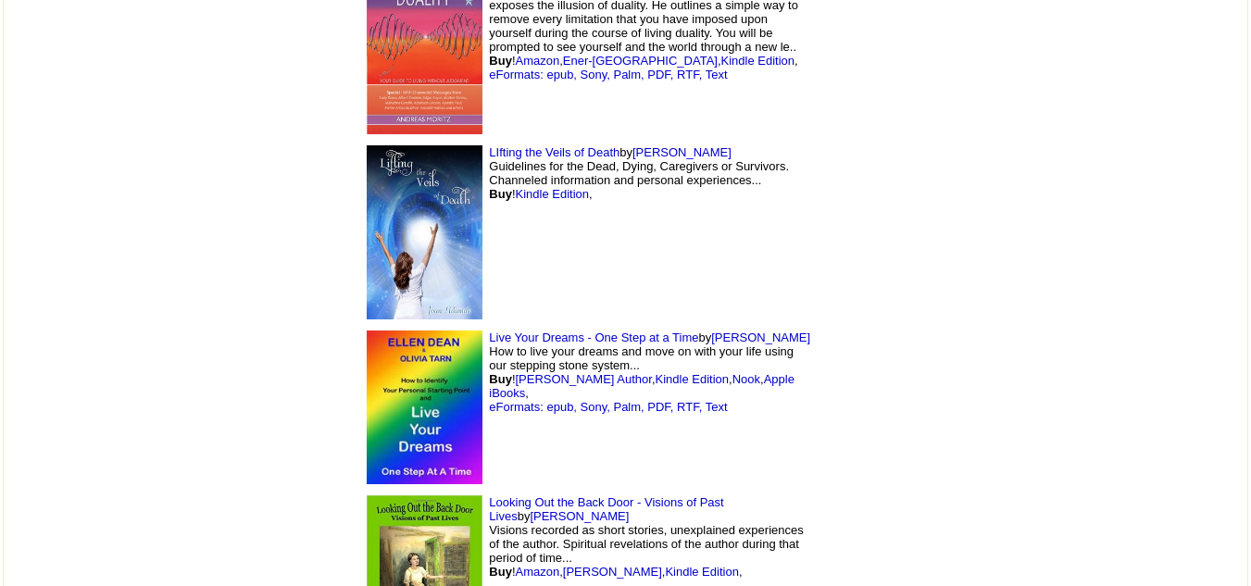
scroll to position [15761, 0]
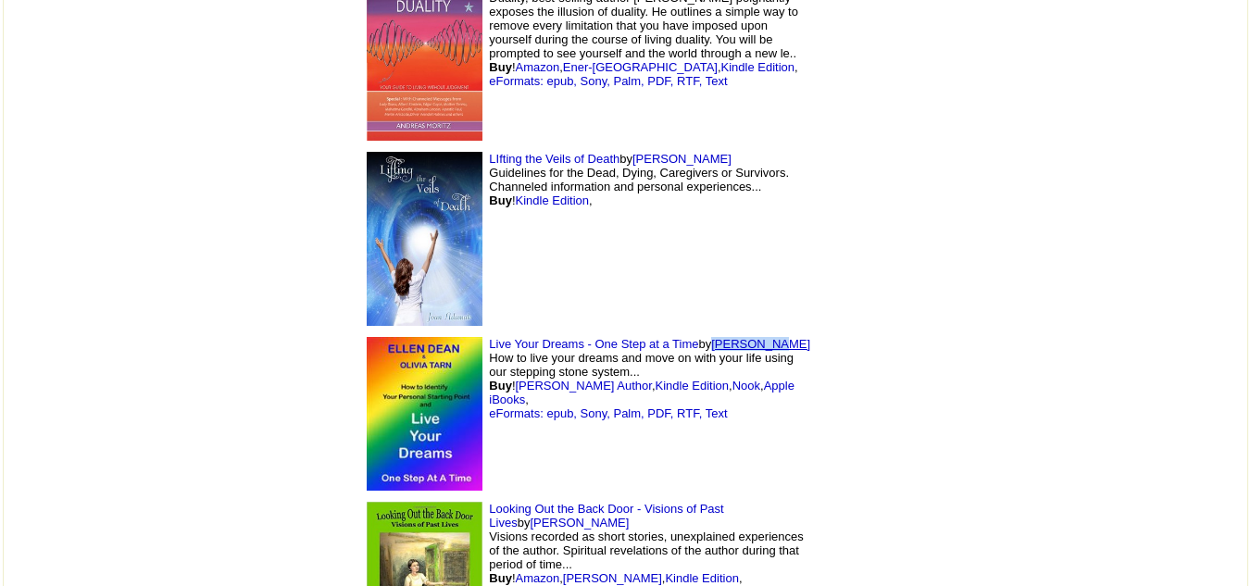
drag, startPoint x: 653, startPoint y: 288, endPoint x: 594, endPoint y: 300, distance: 60.5
click at [594, 332] on td "Live Your Dreams - One Step at a Time by Ellen Dean How to live your dreams and…" at bounding box center [586, 415] width 463 height 166
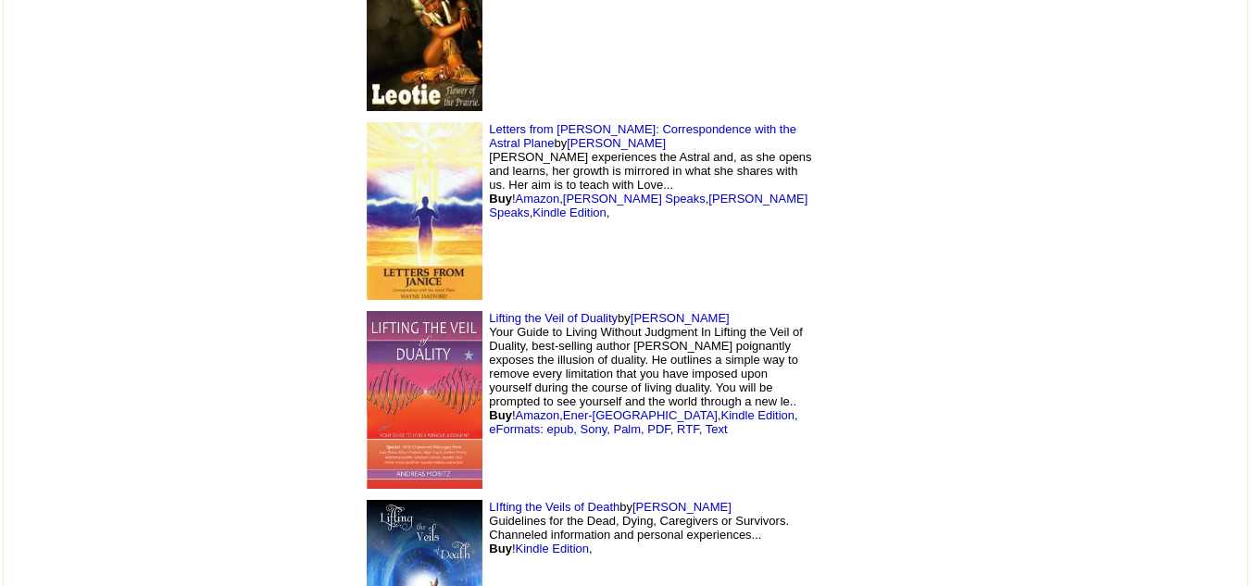
scroll to position [15412, 0]
drag, startPoint x: 613, startPoint y: 267, endPoint x: 508, endPoint y: 275, distance: 105.9
click at [508, 307] on td "Lifting the Veil of Duality by Andreas Moritz Your Guide to Living Without Judg…" at bounding box center [586, 401] width 463 height 189
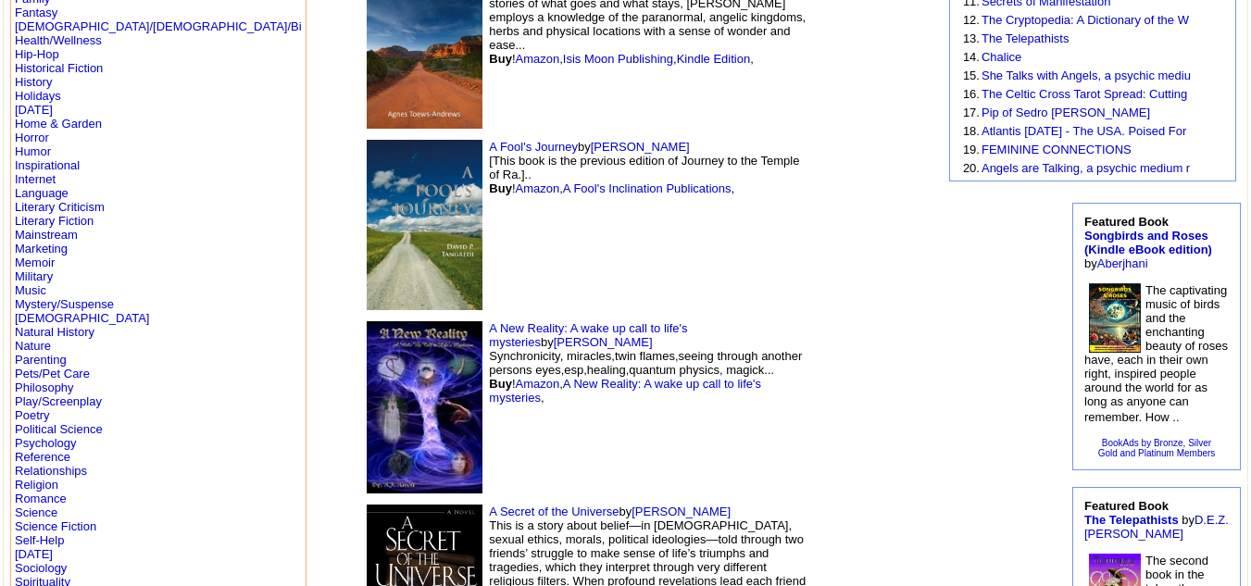
scroll to position [0, 0]
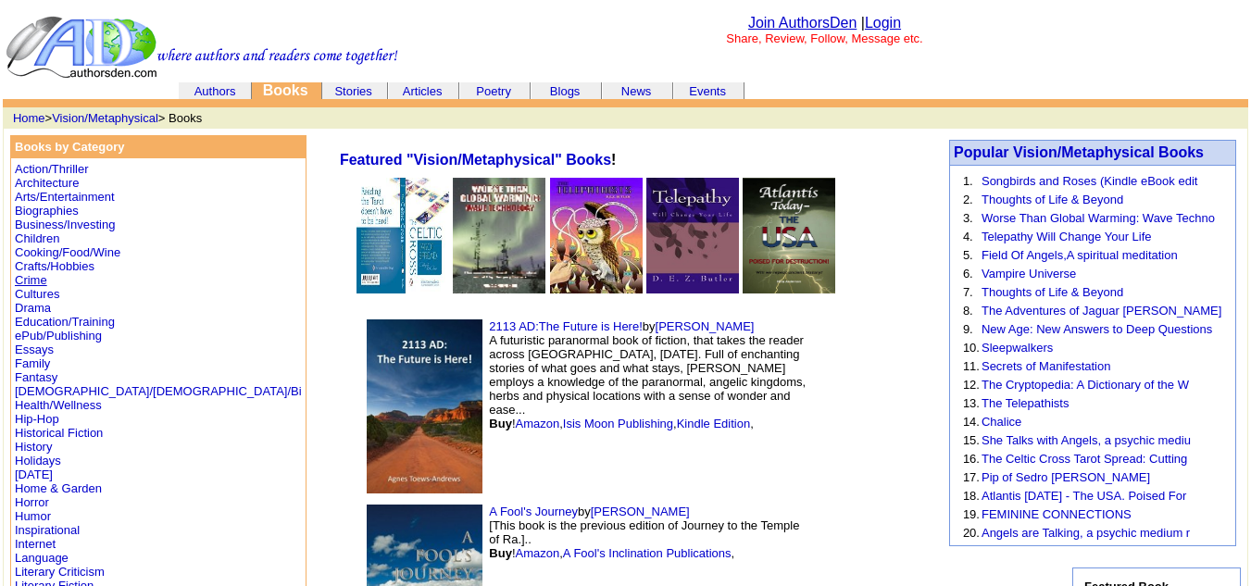
click at [17, 280] on link "Crime" at bounding box center [31, 280] width 32 height 14
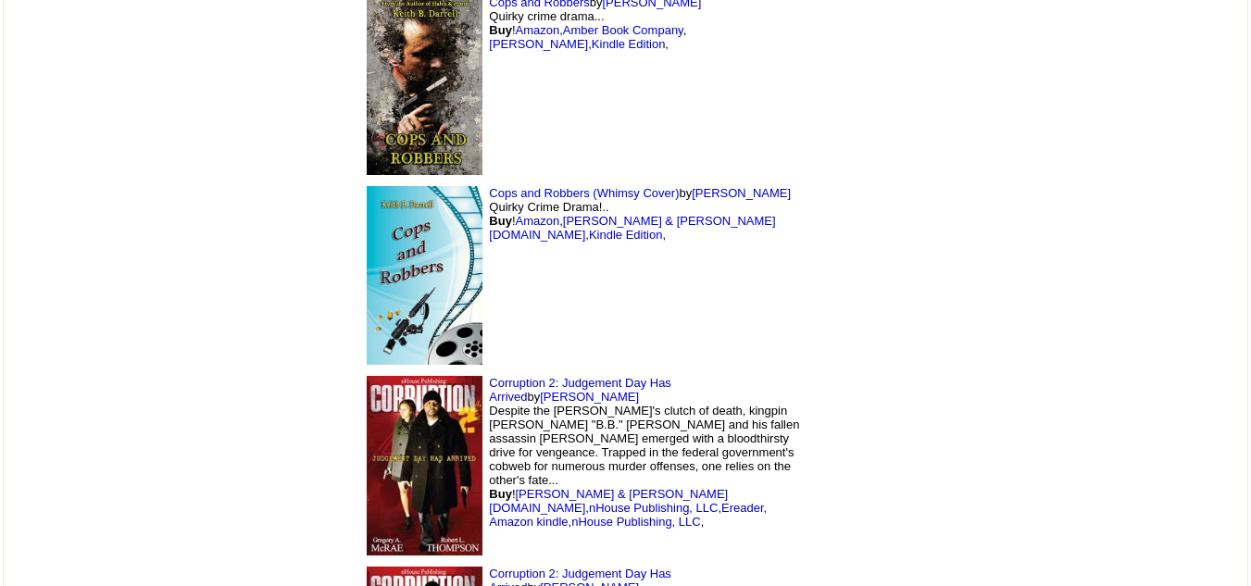
scroll to position [17139, 0]
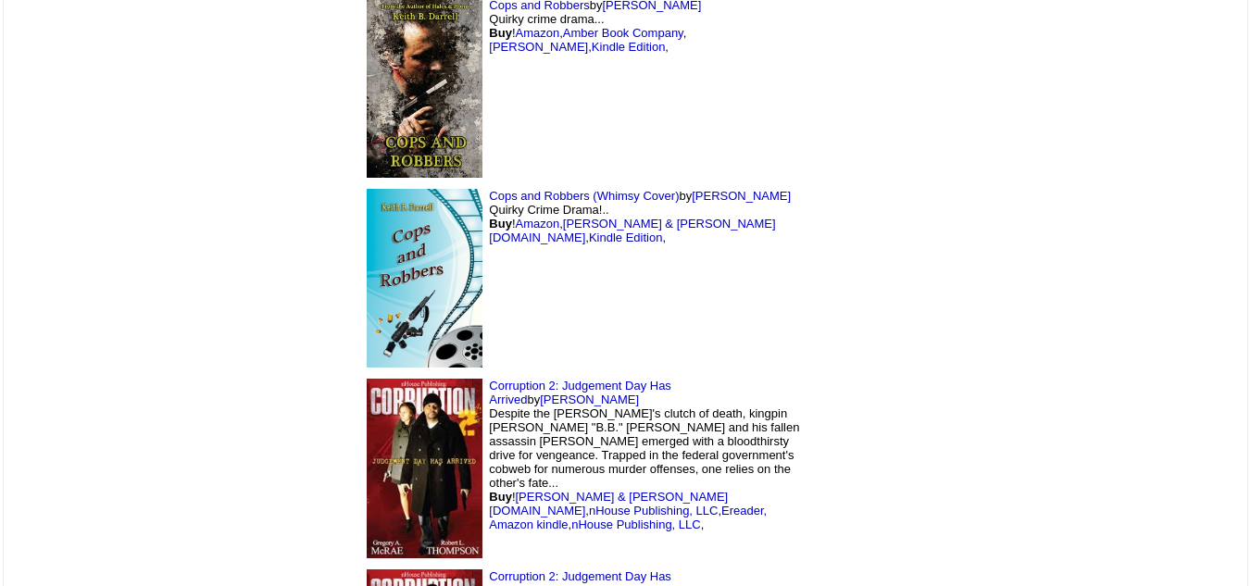
drag, startPoint x: 713, startPoint y: 247, endPoint x: 608, endPoint y: 248, distance: 105.6
click at [608, 373] on td "Corruption 2: Judgement Day Has Arrived by [PERSON_NAME] Despite the Grim Reape…" at bounding box center [586, 468] width 463 height 191
copy link "[PERSON_NAME]"
drag, startPoint x: 358, startPoint y: 253, endPoint x: 428, endPoint y: 261, distance: 70.0
click at [428, 373] on td "Corruption 2: Judgement Day Has Arrived by [PERSON_NAME] Despite the Grim Reape…" at bounding box center [586, 468] width 463 height 191
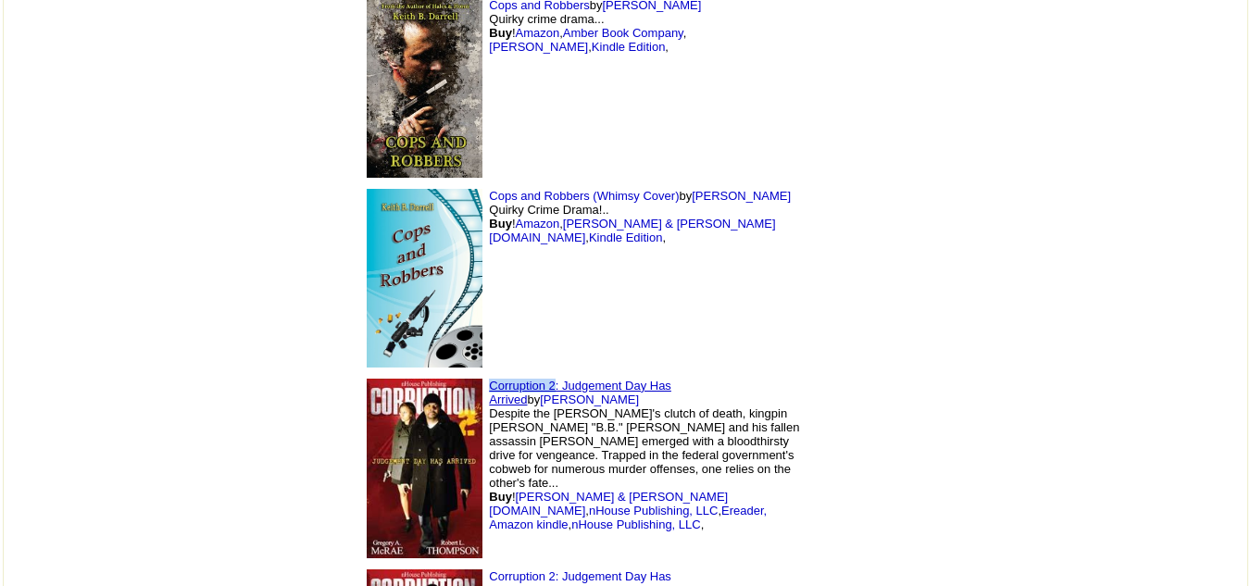
copy link "Corruption 2"
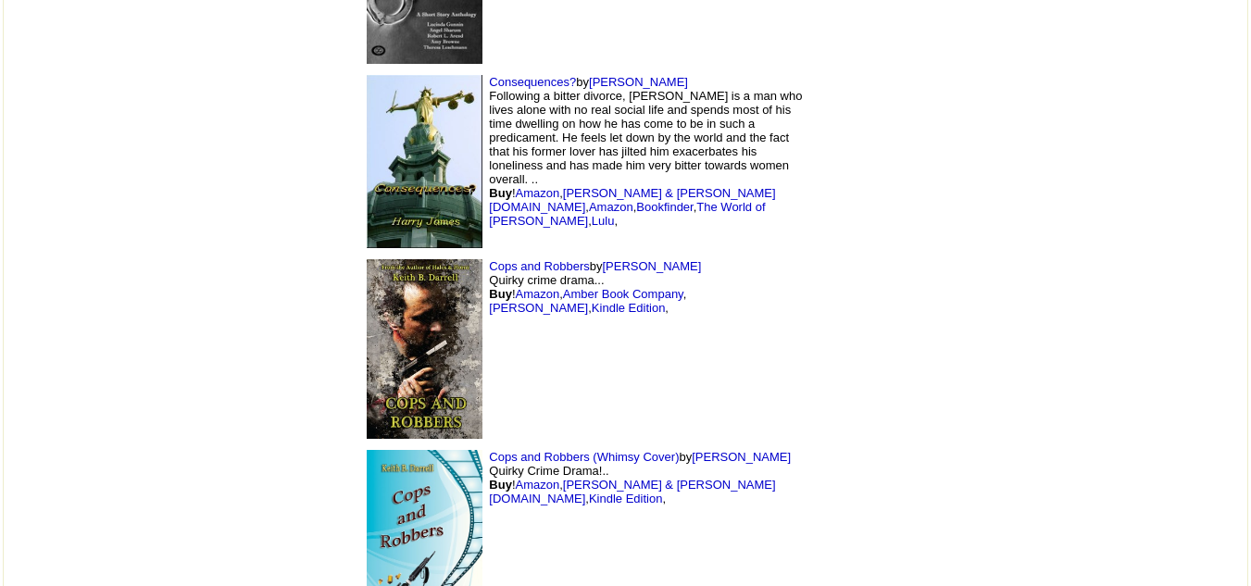
scroll to position [16879, 0]
drag, startPoint x: 557, startPoint y: 130, endPoint x: 483, endPoint y: 138, distance: 74.6
click at [483, 253] on td "Cops and [PERSON_NAME] by [PERSON_NAME] crime drama... Buy ! Amazon , Amber Boo…" at bounding box center [586, 348] width 463 height 190
copy link "[PERSON_NAME]"
drag, startPoint x: 359, startPoint y: 134, endPoint x: 460, endPoint y: 142, distance: 101.2
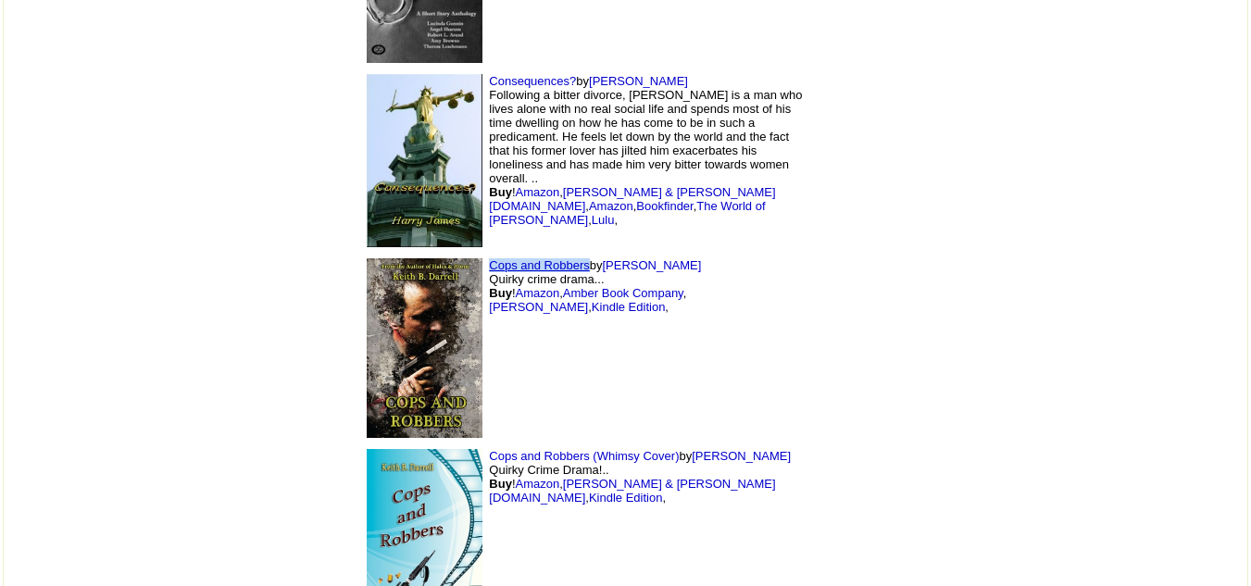
click at [460, 253] on td "Cops and [PERSON_NAME] by [PERSON_NAME] crime drama... Buy ! Amazon , Amber Boo…" at bounding box center [586, 348] width 463 height 190
copy link "Cops and Robbers"
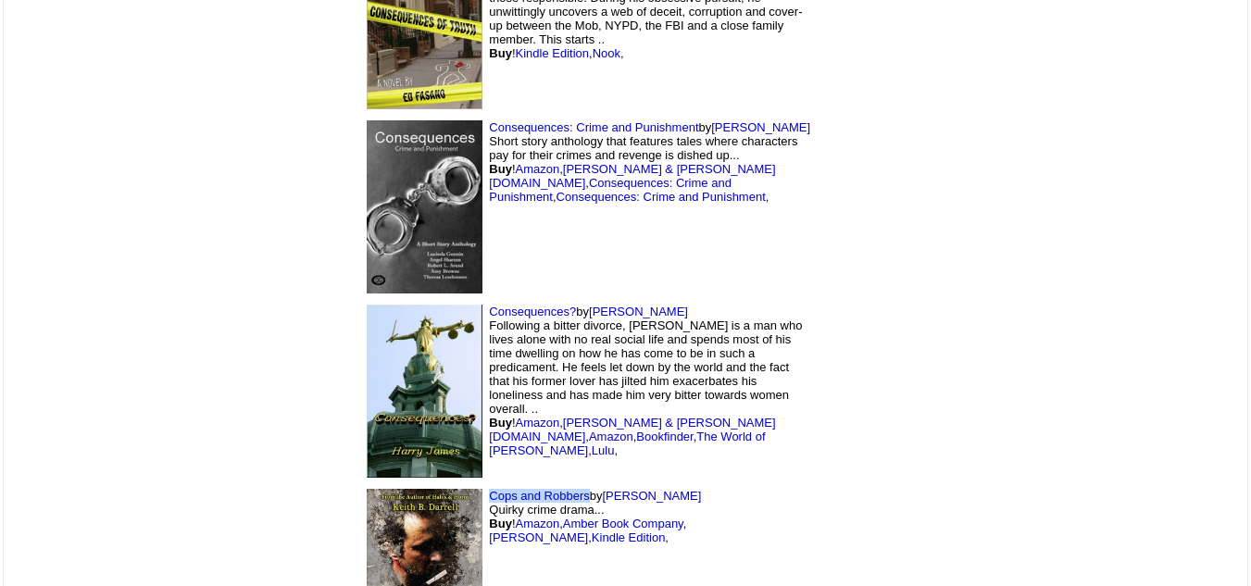
scroll to position [16643, 0]
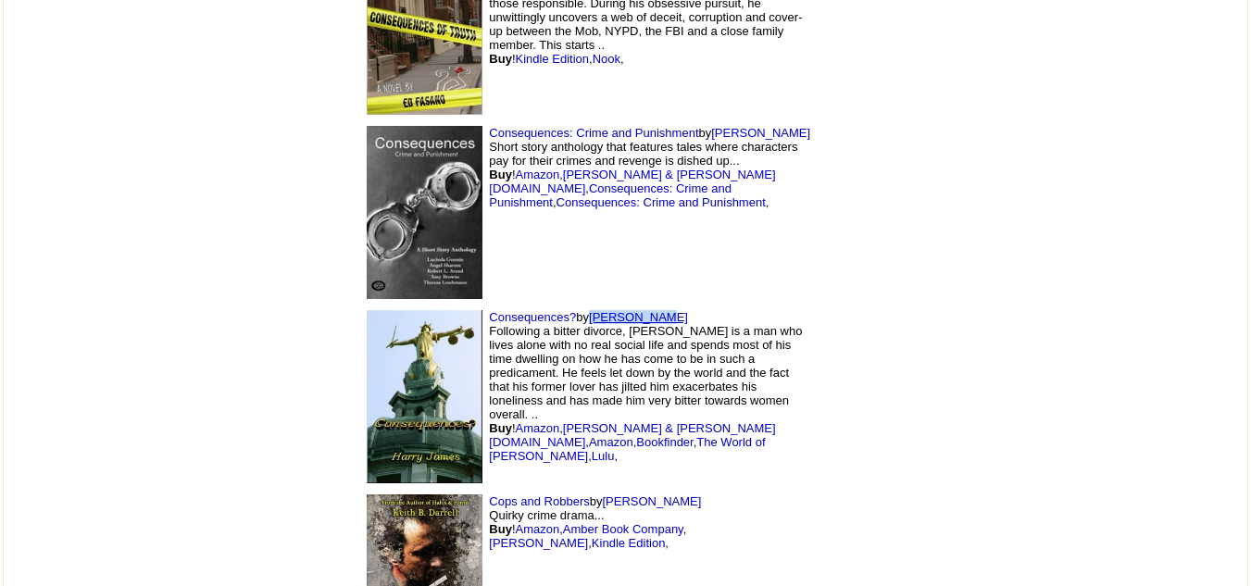
drag, startPoint x: 546, startPoint y: 190, endPoint x: 471, endPoint y: 195, distance: 75.2
click at [471, 305] on td "Consequences? by [PERSON_NAME] Following a bitter divorce, [PERSON_NAME] is a m…" at bounding box center [586, 397] width 463 height 184
copy link "[PERSON_NAME]"
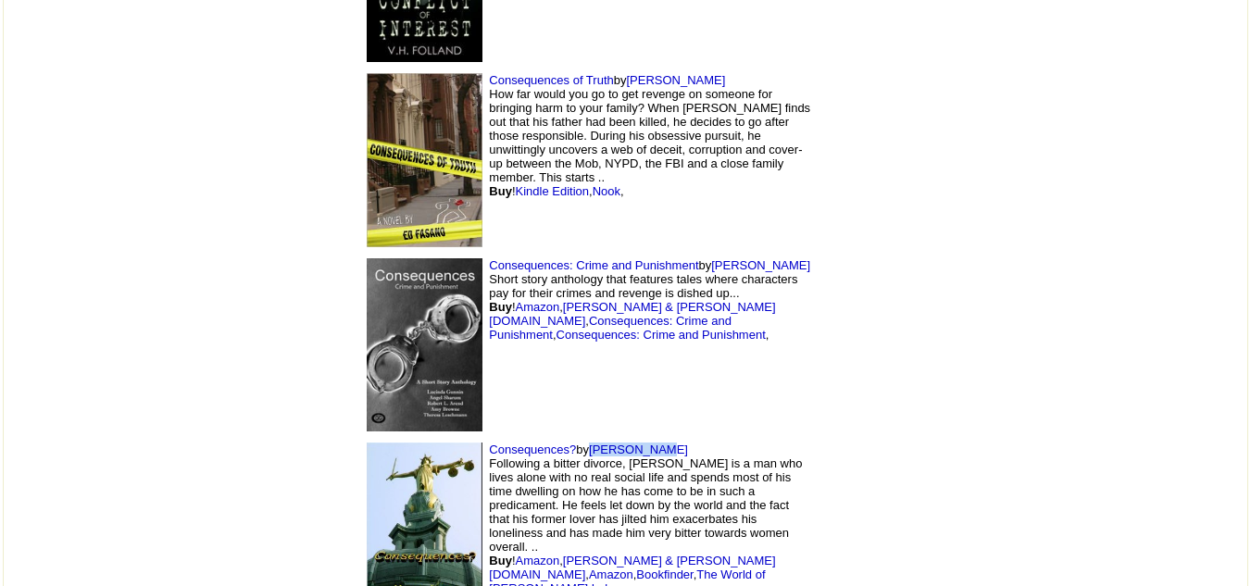
scroll to position [16504, 0]
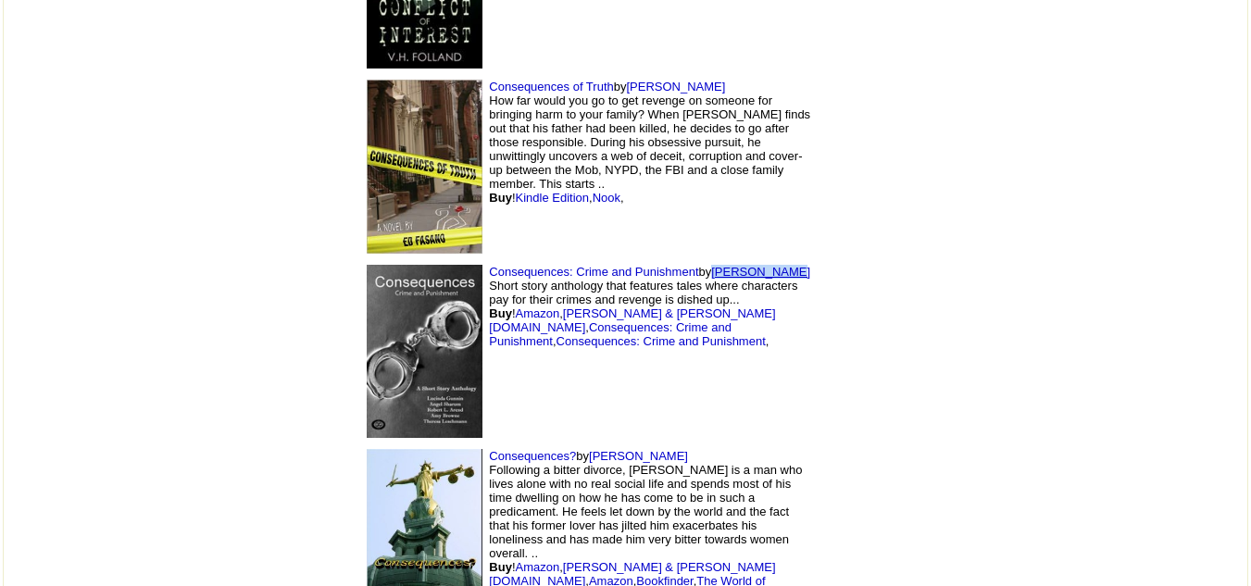
drag, startPoint x: 679, startPoint y: 138, endPoint x: 592, endPoint y: 144, distance: 87.2
click at [592, 259] on td "Consequences: Crime and Punishment by [PERSON_NAME] story anthology that featur…" at bounding box center [586, 351] width 463 height 185
copy link "[PERSON_NAME]"
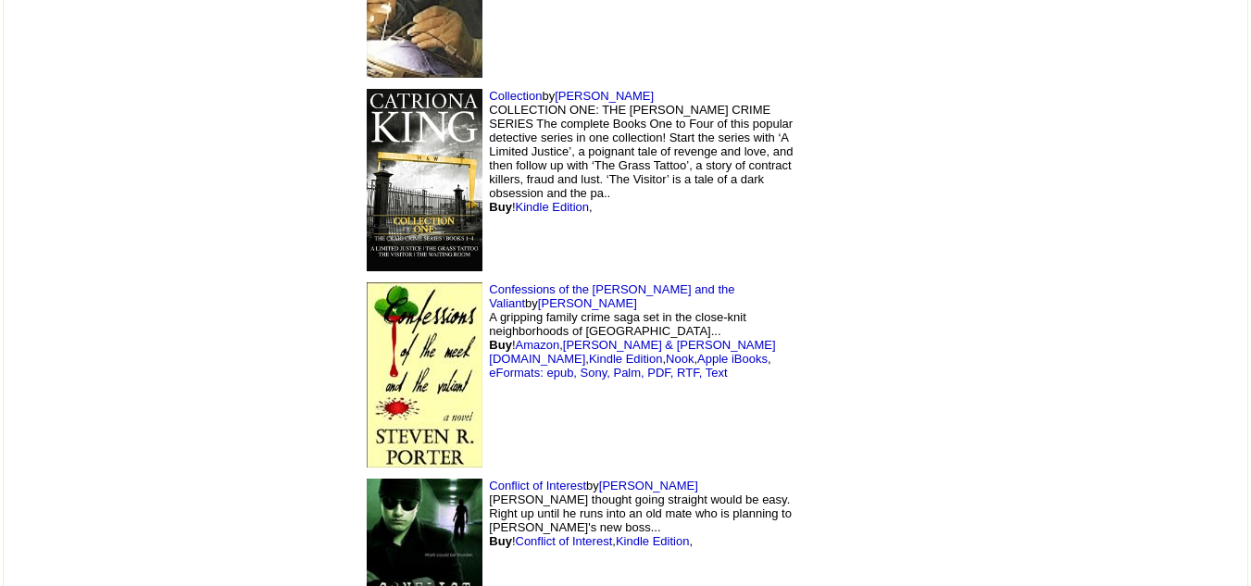
scroll to position [15734, 0]
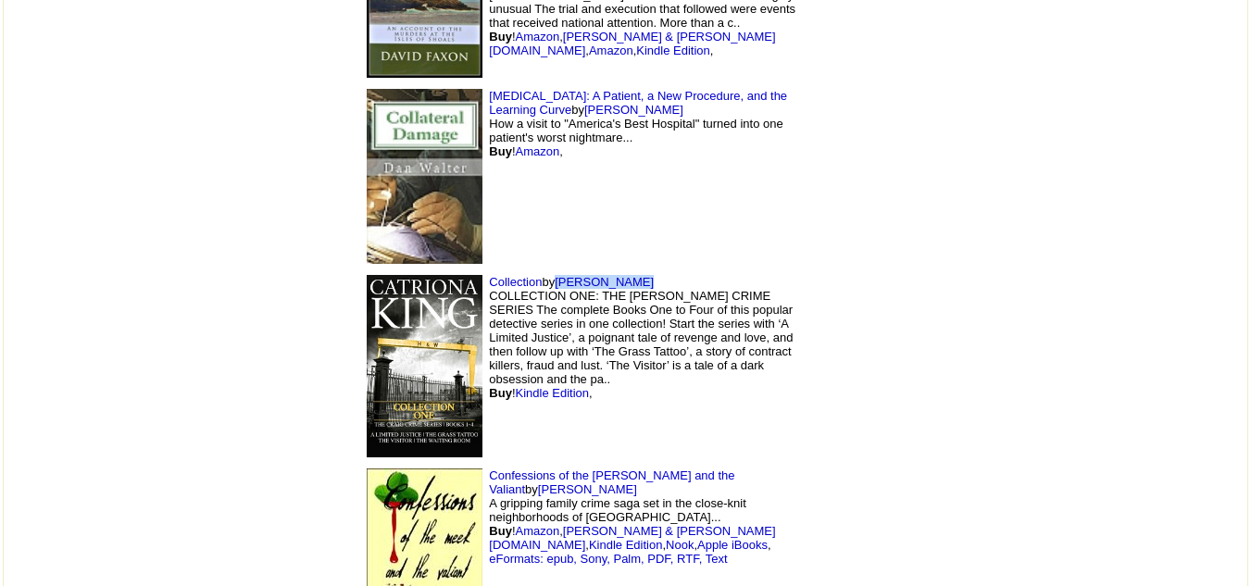
drag, startPoint x: 521, startPoint y: 151, endPoint x: 433, endPoint y: 158, distance: 88.3
click at [433, 270] on td "Collection by [PERSON_NAME] COLLECTION ONE: THE [PERSON_NAME] CRIME SERIES The …" at bounding box center [586, 366] width 463 height 193
copy link "[PERSON_NAME]"
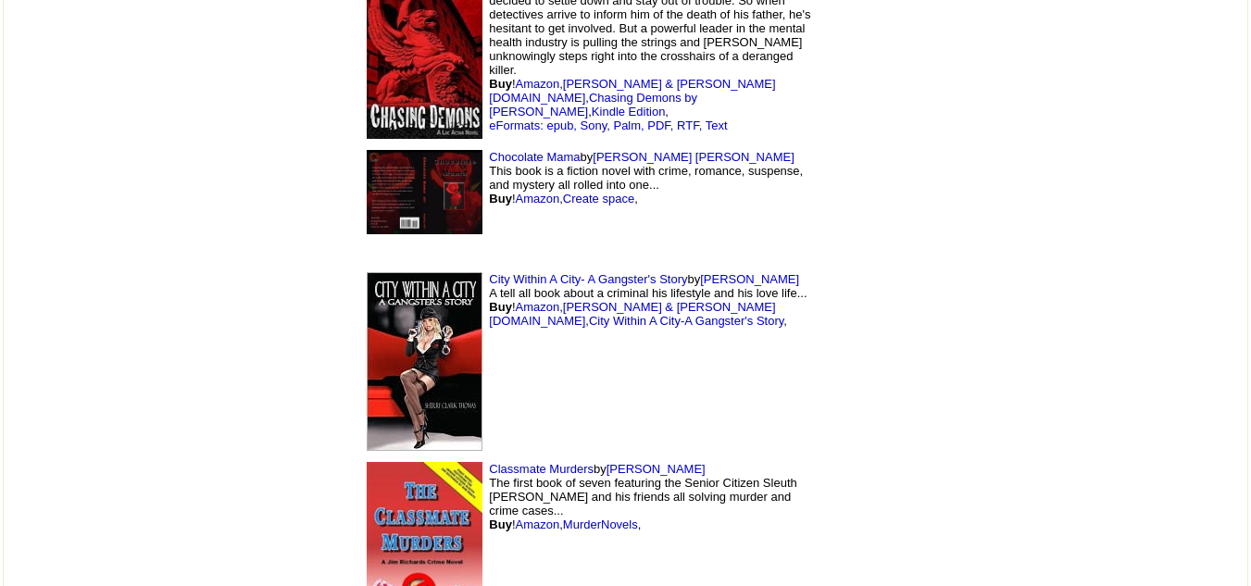
scroll to position [14618, 0]
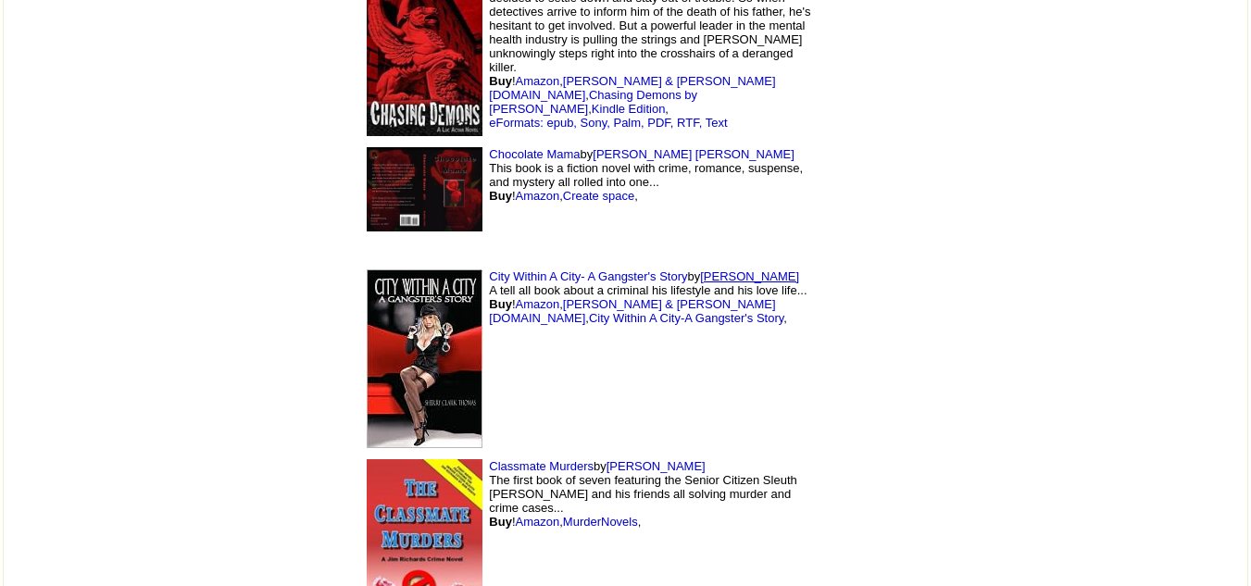
drag, startPoint x: 707, startPoint y: 143, endPoint x: 581, endPoint y: 146, distance: 126.0
click at [581, 264] on td "City Within A City- A Gangster's Story by [PERSON_NAME] A tell all book about a…" at bounding box center [586, 359] width 463 height 190
copy link "[PERSON_NAME]"
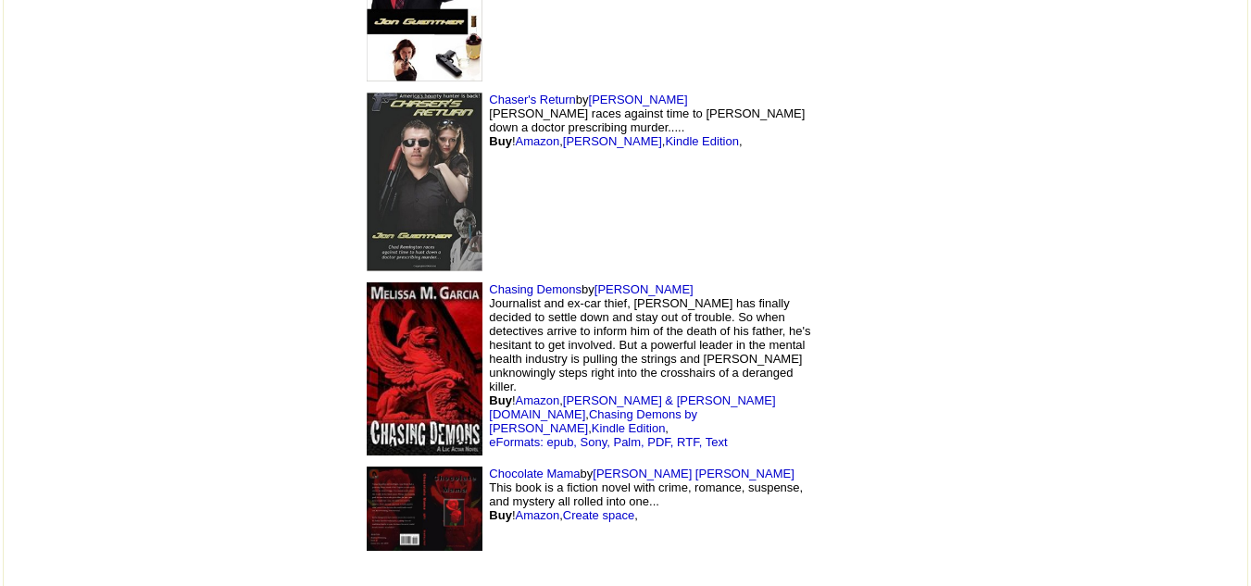
scroll to position [14274, 0]
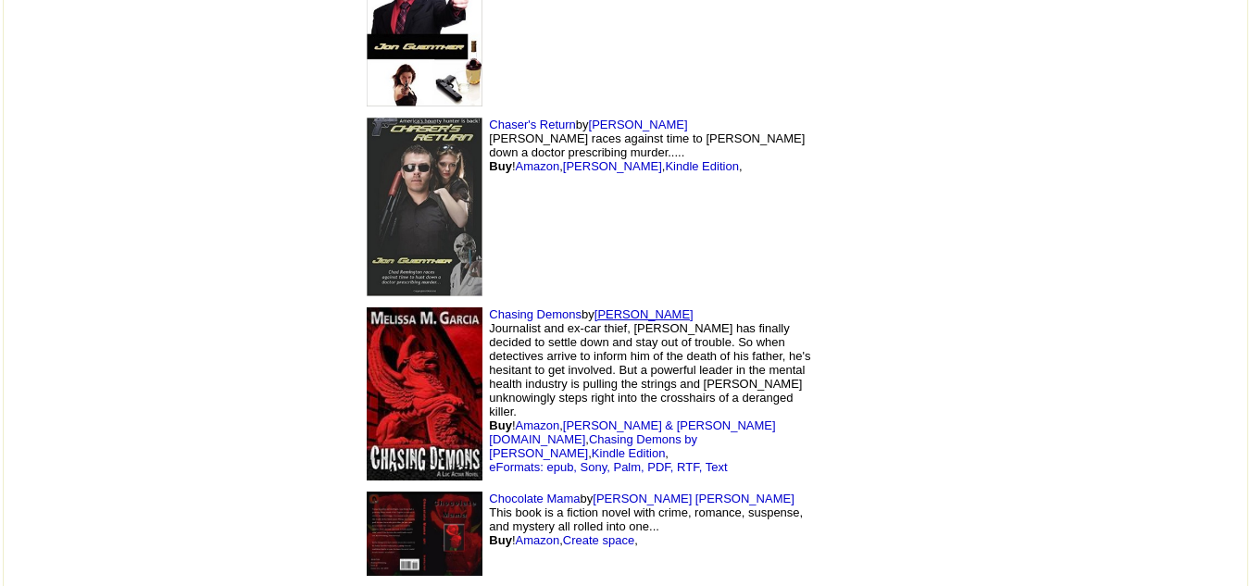
drag, startPoint x: 557, startPoint y: 181, endPoint x: 477, endPoint y: 182, distance: 79.7
click at [477, 302] on td "Chasing Demons by [PERSON_NAME] Journalist and ex-car thief, [PERSON_NAME] has …" at bounding box center [586, 394] width 463 height 184
copy link "[PERSON_NAME]"
drag, startPoint x: 357, startPoint y: 182, endPoint x: 456, endPoint y: 187, distance: 99.3
click at [456, 302] on td "Chasing Demons by [PERSON_NAME] Journalist and ex-car thief, [PERSON_NAME] has …" at bounding box center [586, 394] width 463 height 184
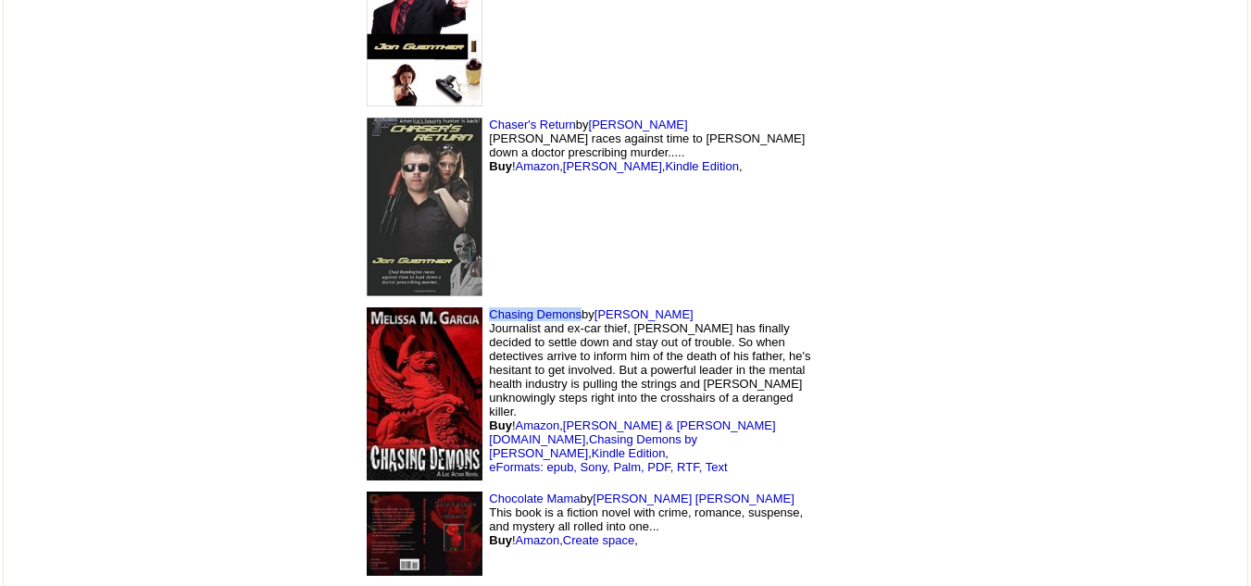
copy link "Chasing Demons"
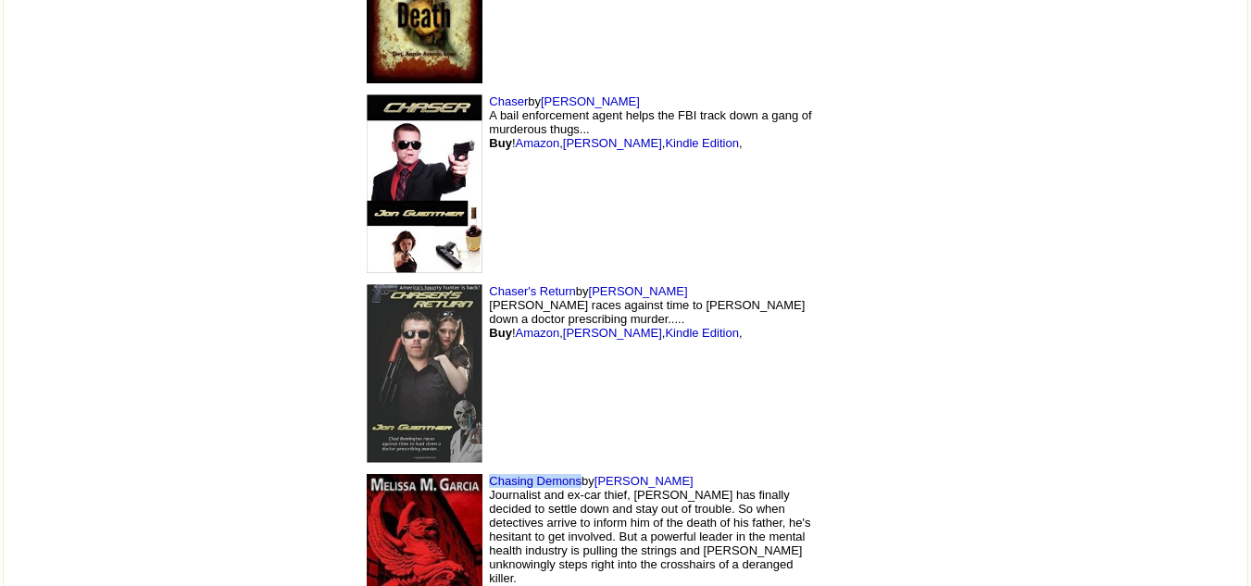
scroll to position [14108, 0]
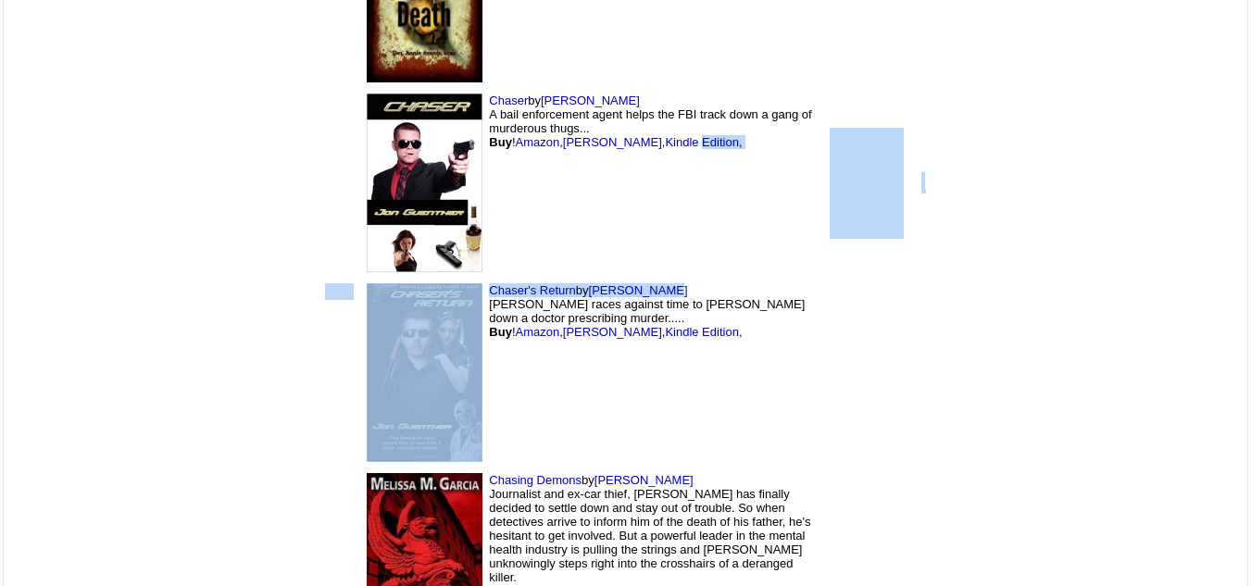
drag, startPoint x: 556, startPoint y: 146, endPoint x: 553, endPoint y: 164, distance: 17.8
click at [553, 278] on td "[PERSON_NAME]'s Return by [PERSON_NAME] [PERSON_NAME] races against time to [PE…" at bounding box center [586, 373] width 463 height 190
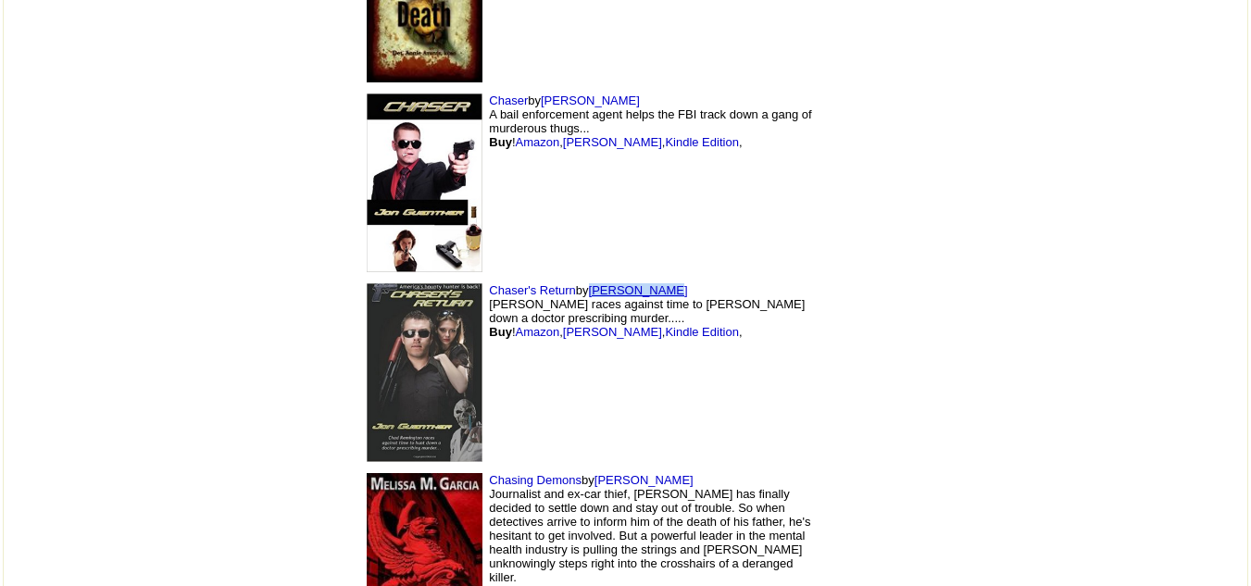
drag, startPoint x: 553, startPoint y: 164, endPoint x: 471, endPoint y: 163, distance: 82.4
click at [471, 278] on td "[PERSON_NAME]'s Return by [PERSON_NAME] [PERSON_NAME] races against time to [PE…" at bounding box center [586, 373] width 463 height 190
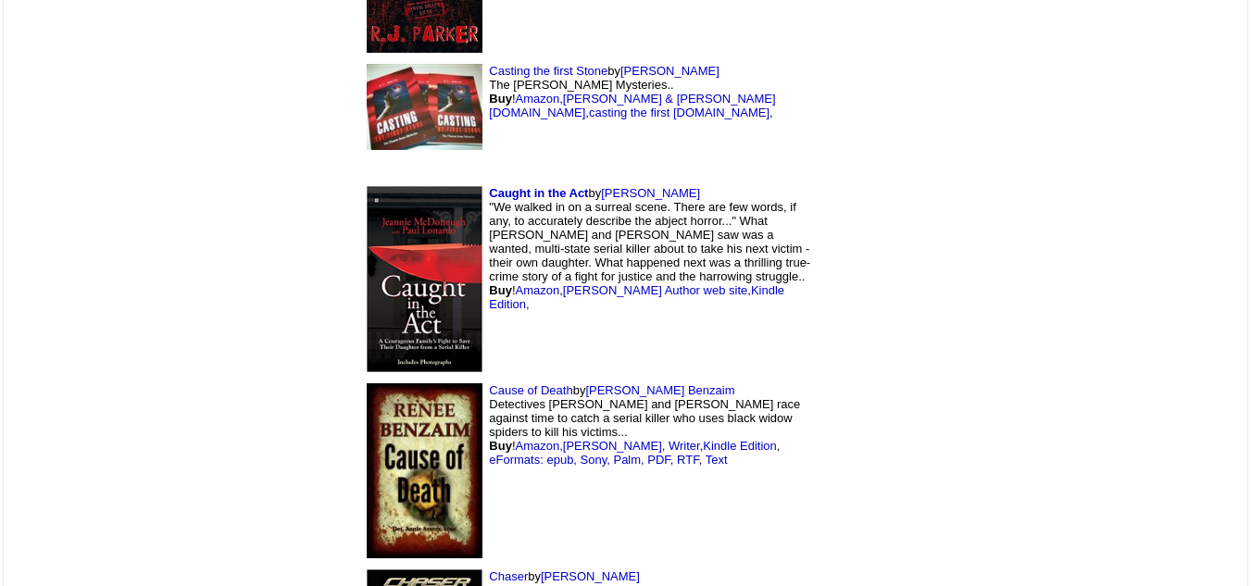
scroll to position [13629, 0]
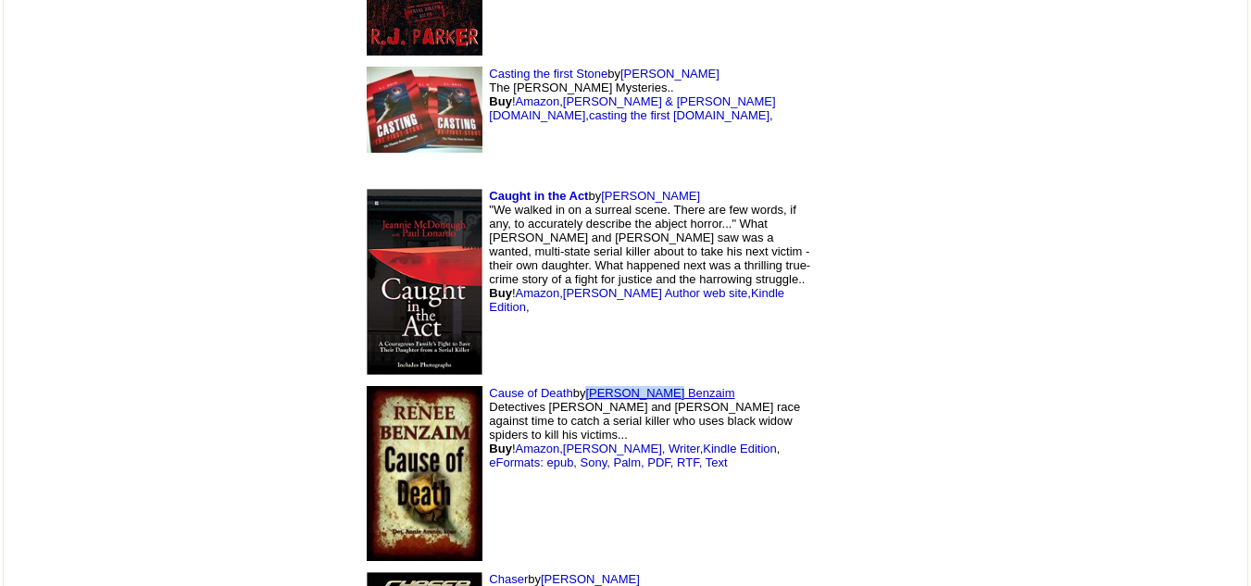
drag, startPoint x: 564, startPoint y: 255, endPoint x: 465, endPoint y: 267, distance: 99.8
click at [465, 381] on td "Cause of Death by [PERSON_NAME] Detectives [PERSON_NAME] and [PERSON_NAME] race…" at bounding box center [586, 474] width 463 height 186
drag, startPoint x: 358, startPoint y: 261, endPoint x: 447, endPoint y: 260, distance: 89.8
click at [447, 381] on td "Cause of Death by [PERSON_NAME] Detectives [PERSON_NAME] and [PERSON_NAME] race…" at bounding box center [586, 474] width 463 height 186
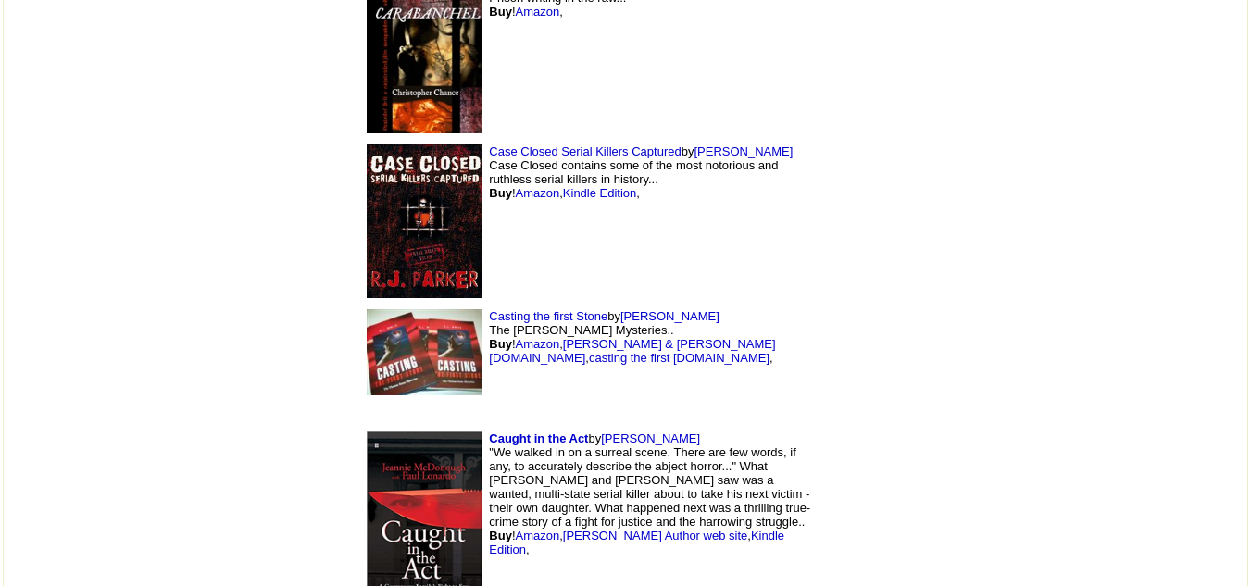
scroll to position [13383, 0]
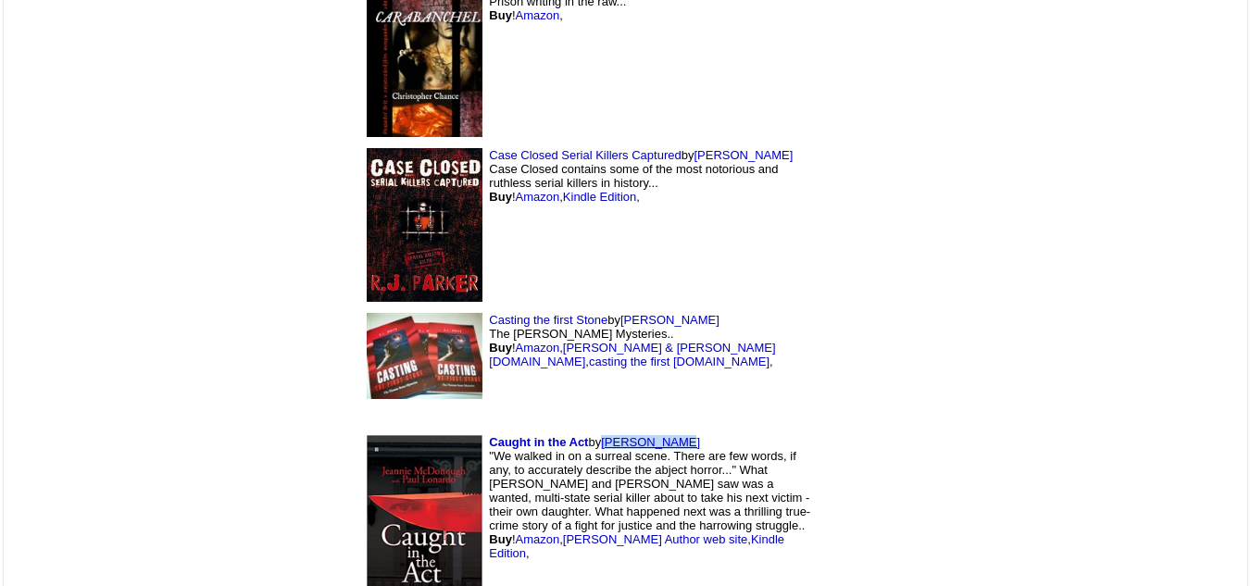
drag, startPoint x: 561, startPoint y: 308, endPoint x: 482, endPoint y: 316, distance: 80.0
click at [482, 430] on td "Caught in the Act by [PERSON_NAME] "We walked in on a surreal scene. There are …" at bounding box center [586, 528] width 463 height 197
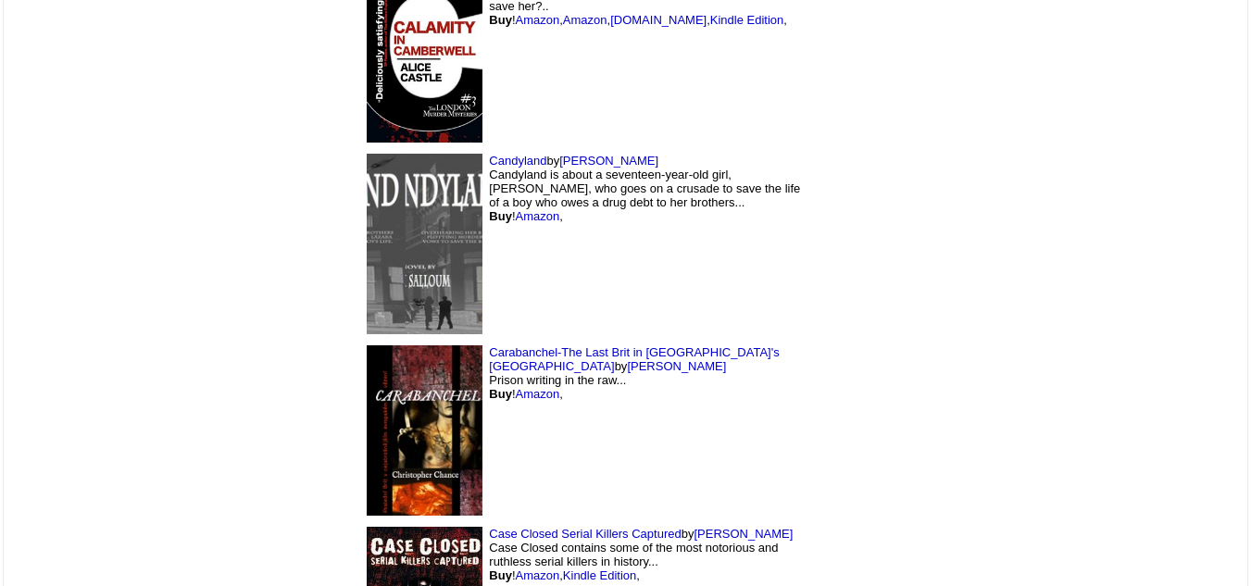
scroll to position [13002, 0]
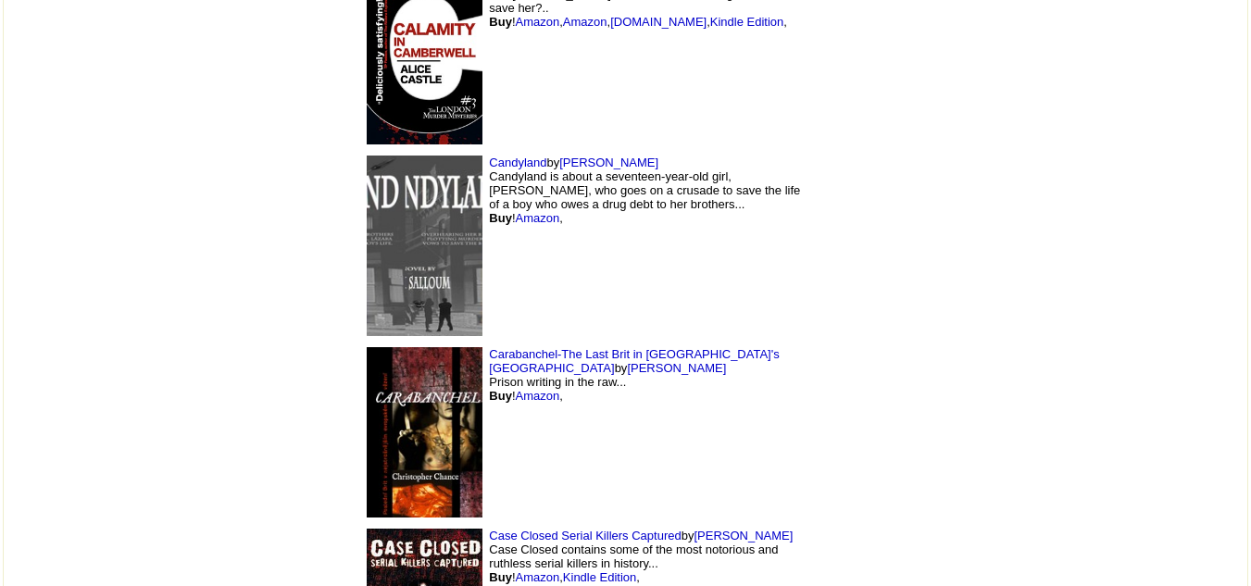
drag, startPoint x: 787, startPoint y: 221, endPoint x: 694, endPoint y: 197, distance: 96.6
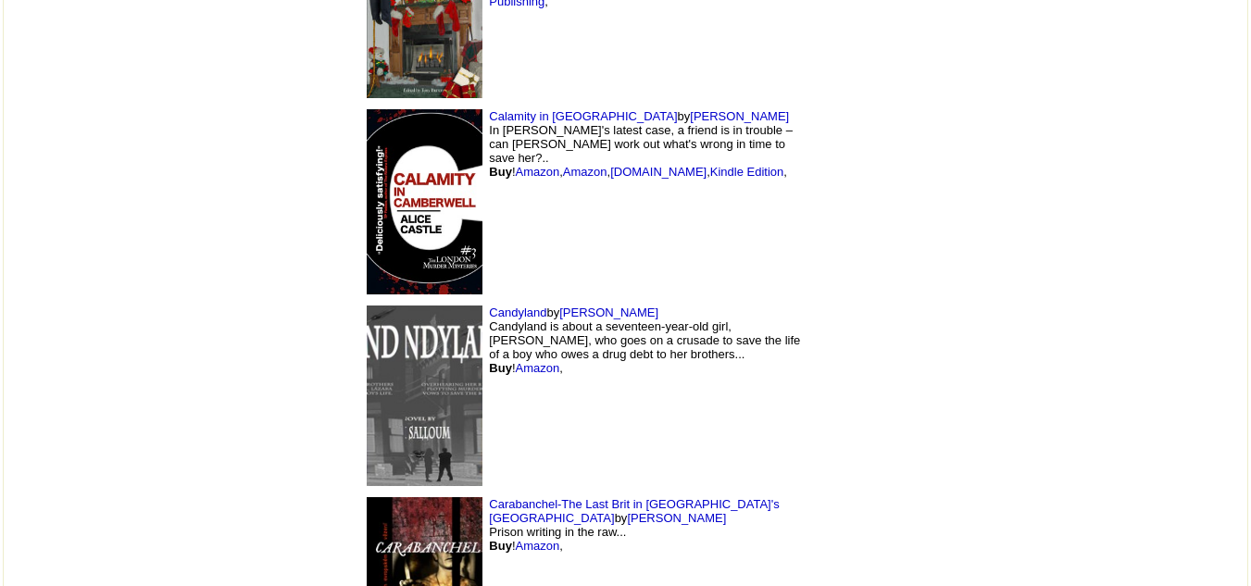
scroll to position [12848, 0]
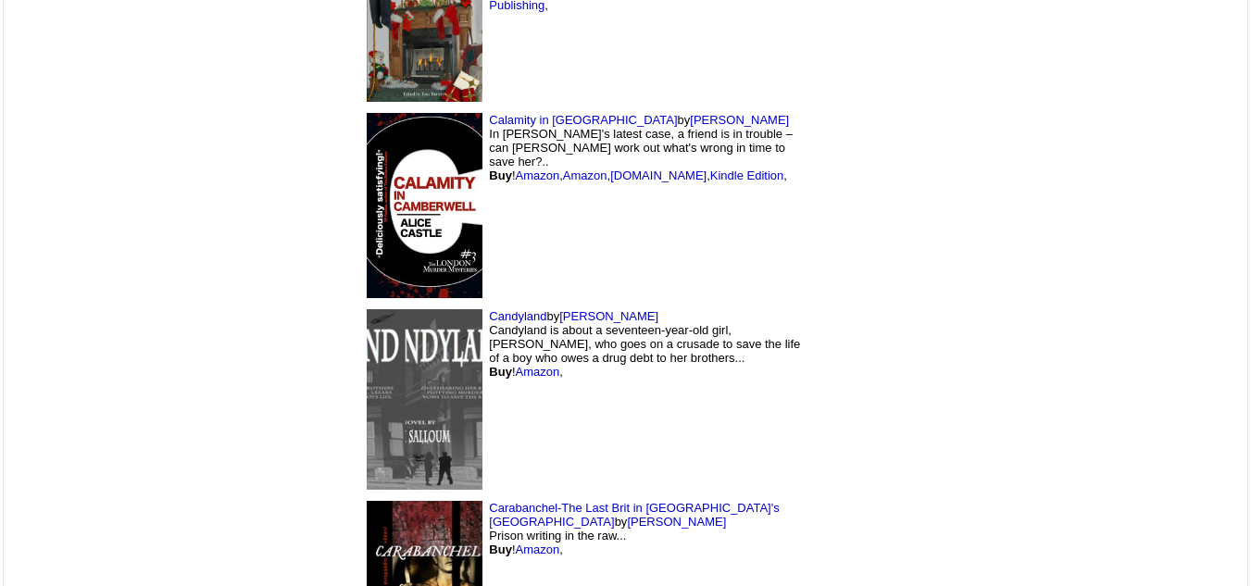
click at [521, 304] on td "Candyland by [PERSON_NAME] Candyland is about a seventeen-year-old girl, [PERSO…" at bounding box center [586, 400] width 463 height 192
drag, startPoint x: 521, startPoint y: 184, endPoint x: 441, endPoint y: 190, distance: 79.8
click at [441, 304] on td "Candyland by [PERSON_NAME] Candyland is about a seventeen-year-old girl, [PERSO…" at bounding box center [586, 400] width 463 height 192
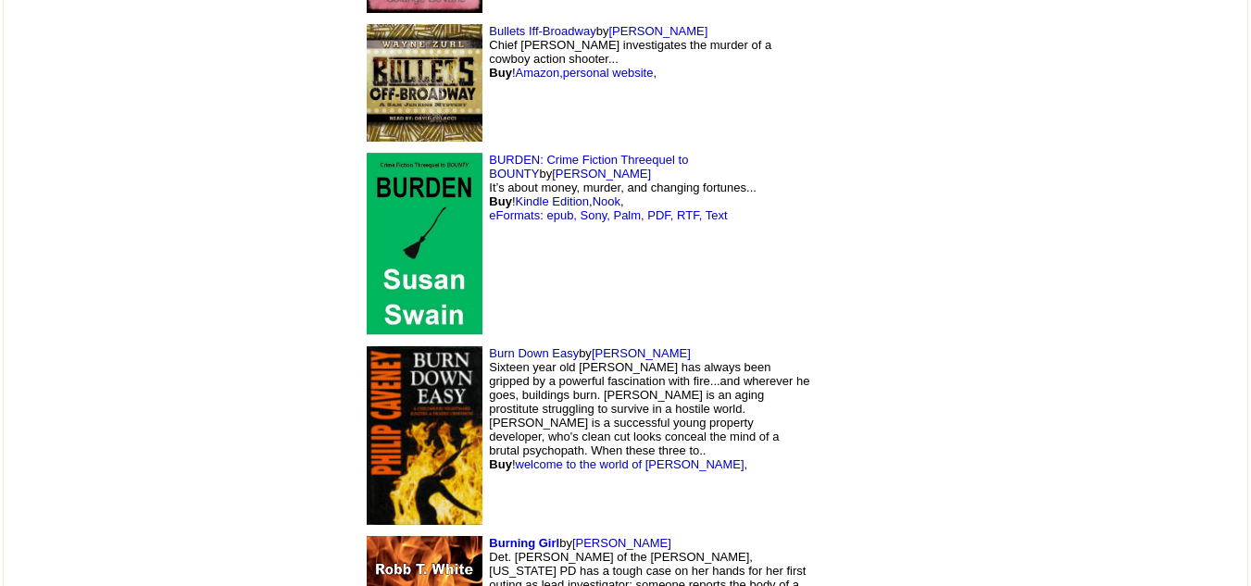
scroll to position [11853, 0]
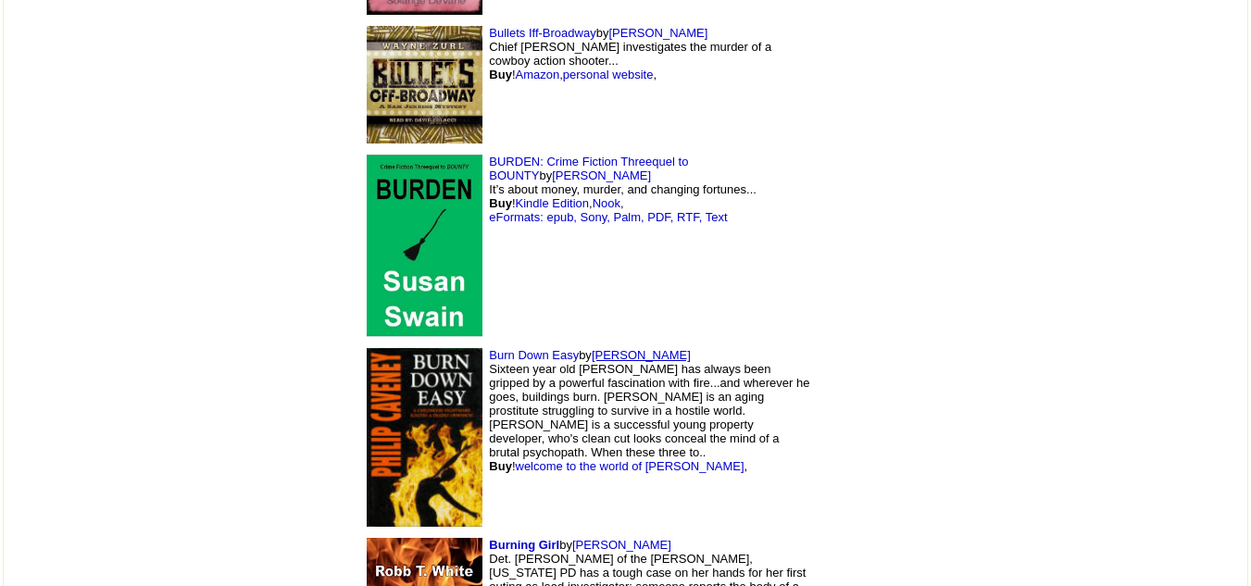
drag, startPoint x: 569, startPoint y: 223, endPoint x: 476, endPoint y: 226, distance: 92.7
click at [476, 343] on td "Burn Down Easy by [PERSON_NAME] Sixteen year old [PERSON_NAME] has always been …" at bounding box center [586, 438] width 463 height 190
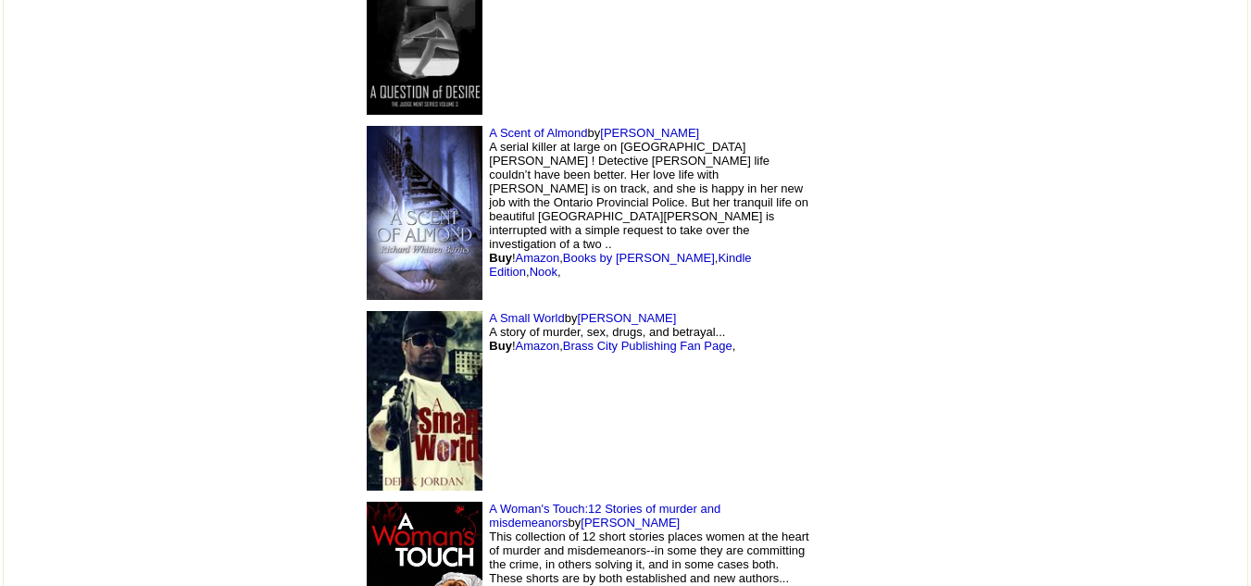
scroll to position [4255, 0]
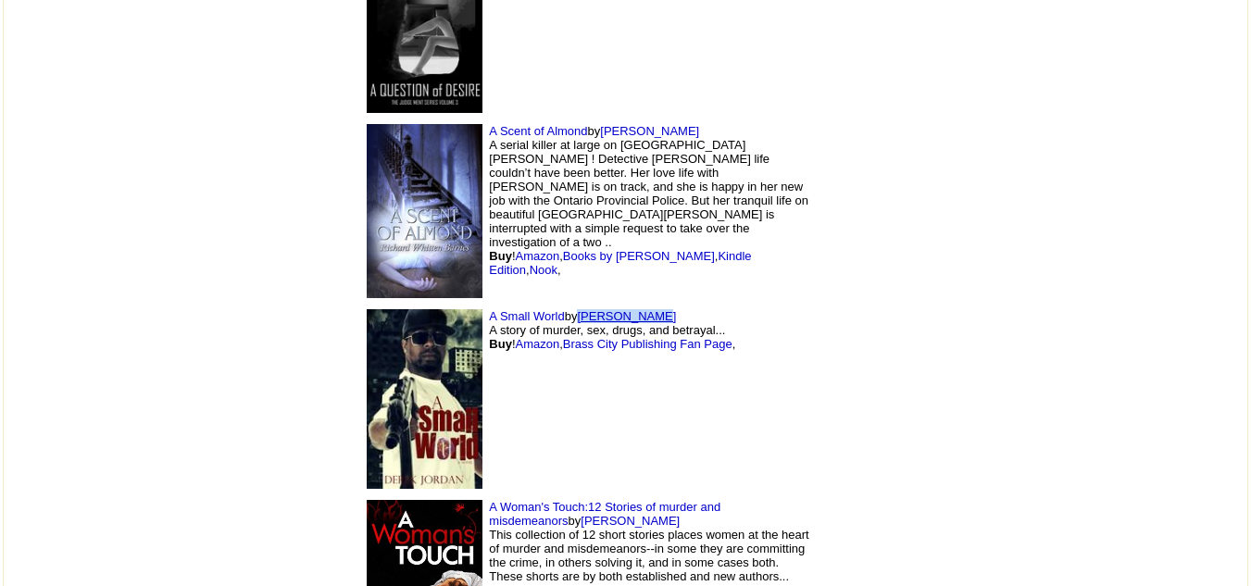
drag, startPoint x: 554, startPoint y: 183, endPoint x: 459, endPoint y: 183, distance: 94.5
click at [459, 304] on td "A Small World by [PERSON_NAME] A story of murder, sex, drugs, and betrayal... B…" at bounding box center [586, 400] width 463 height 192
